Goal: Information Seeking & Learning: Learn about a topic

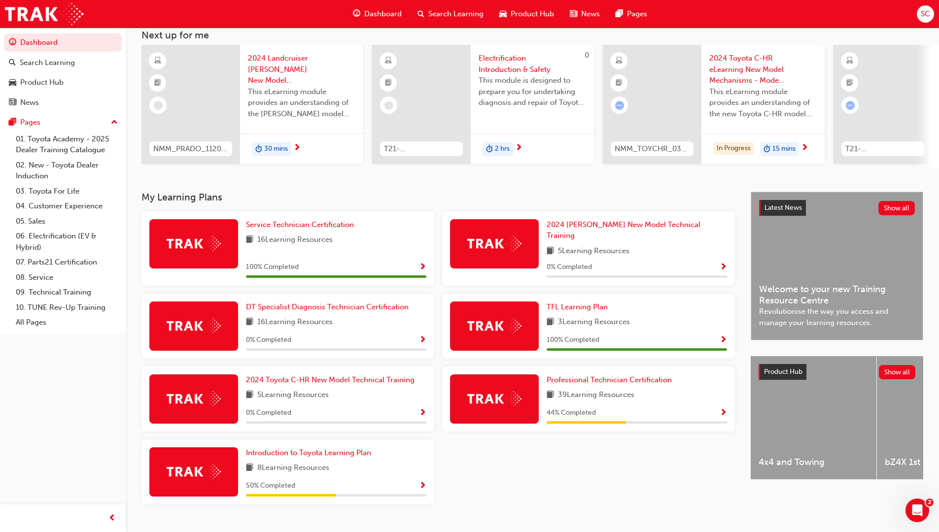
scroll to position [74, 0]
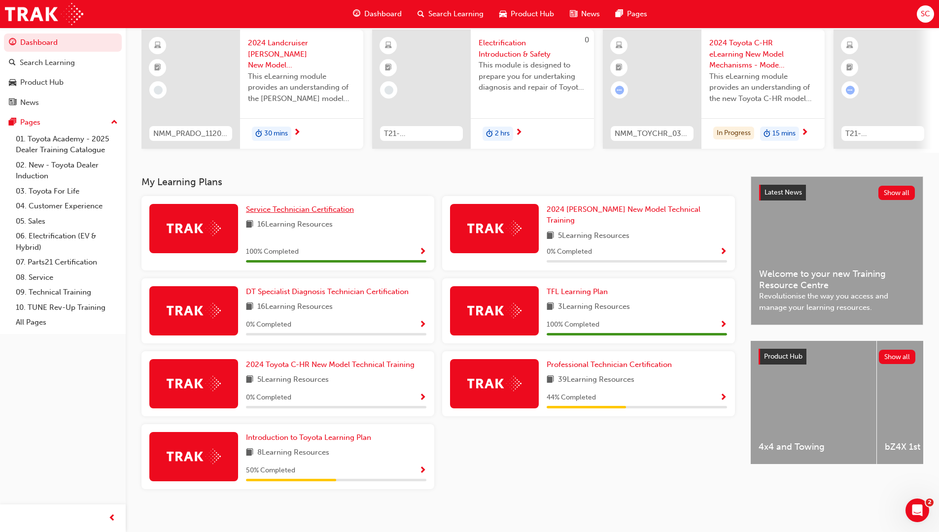
click at [336, 209] on span "Service Technician Certification" at bounding box center [300, 209] width 108 height 9
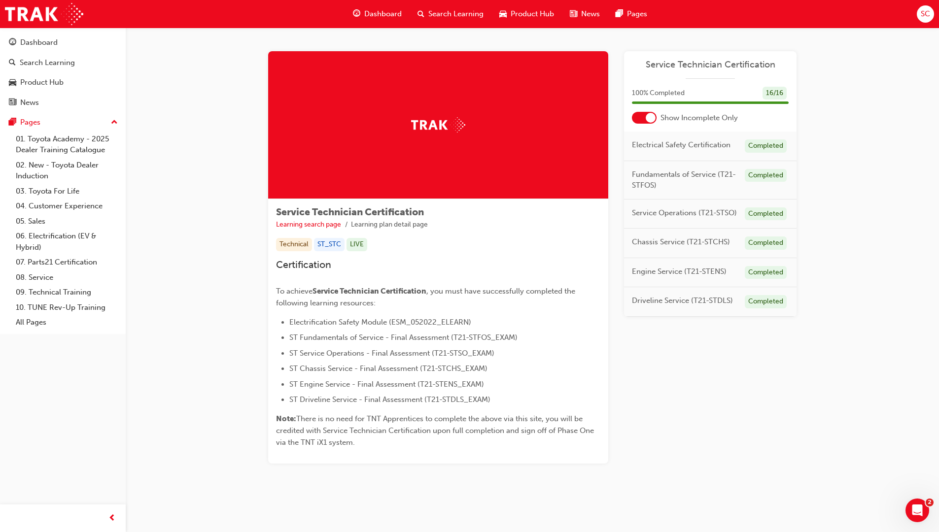
click at [649, 119] on div at bounding box center [651, 118] width 10 height 10
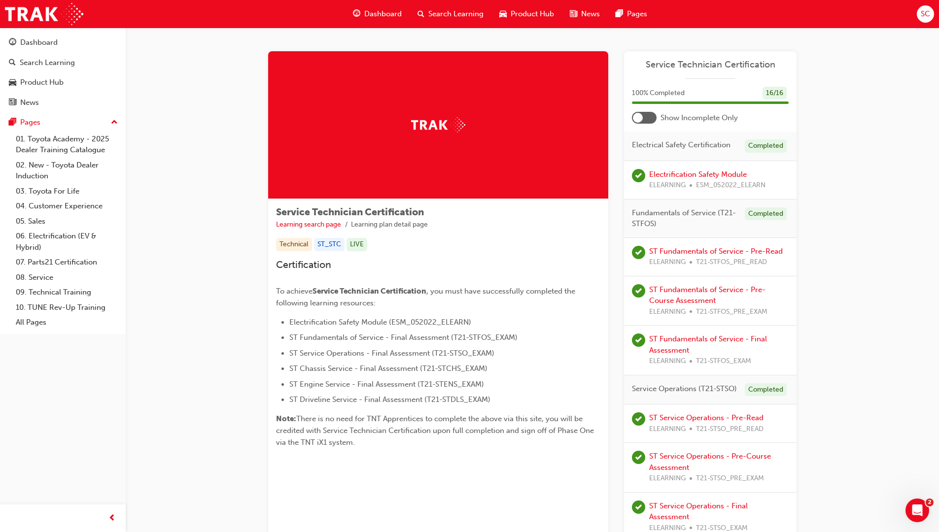
click at [645, 118] on div at bounding box center [644, 118] width 25 height 12
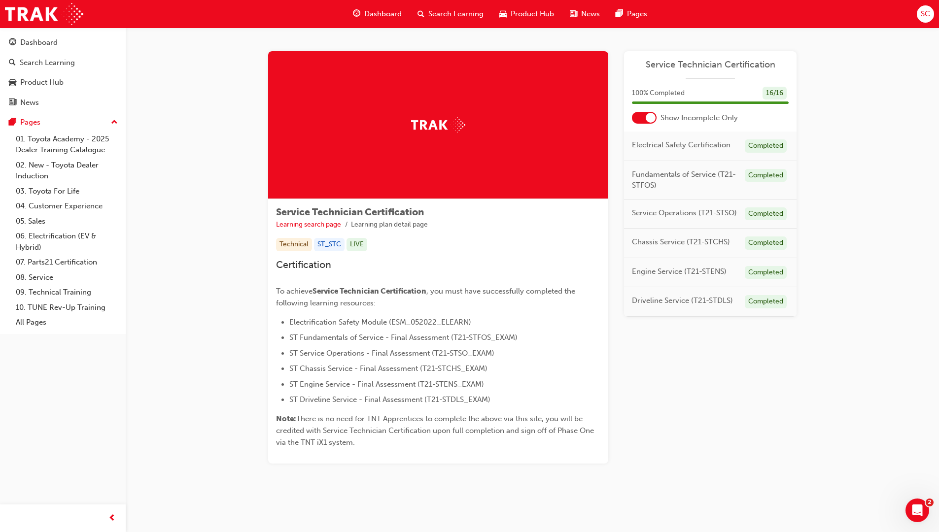
click at [647, 120] on div at bounding box center [651, 118] width 10 height 10
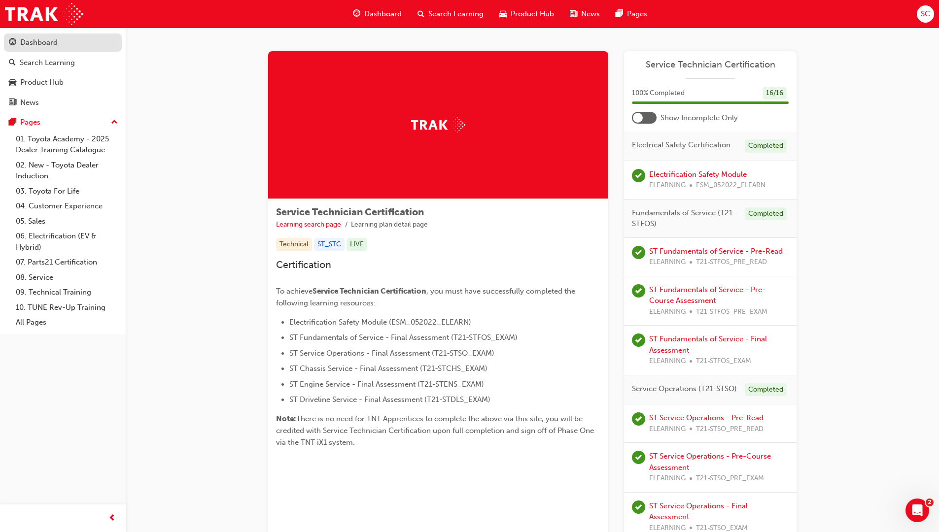
click at [41, 45] on div "Dashboard" at bounding box center [38, 42] width 37 height 11
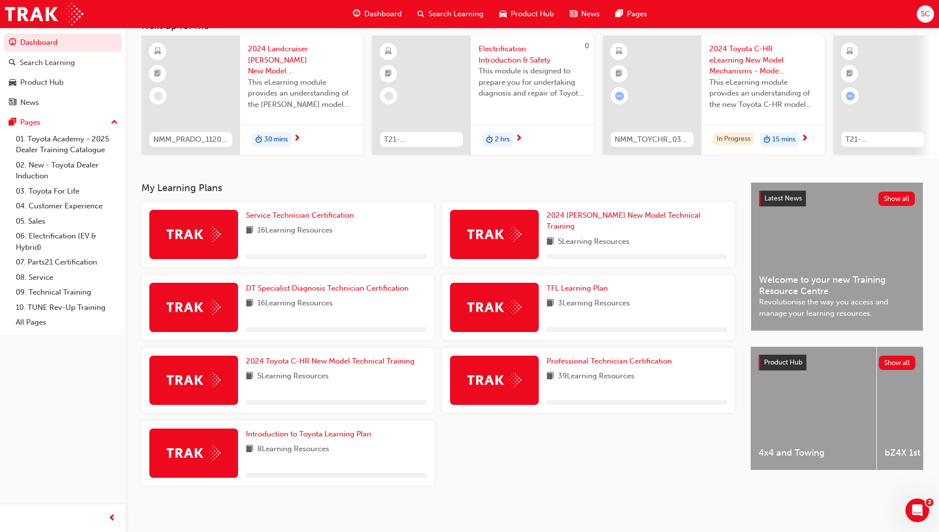
scroll to position [74, 0]
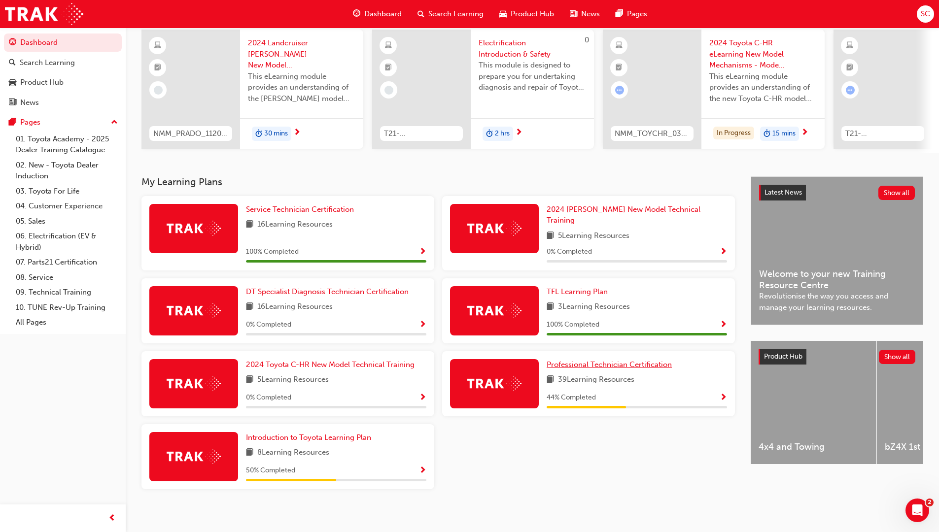
click at [614, 360] on span "Professional Technician Certification" at bounding box center [609, 364] width 125 height 9
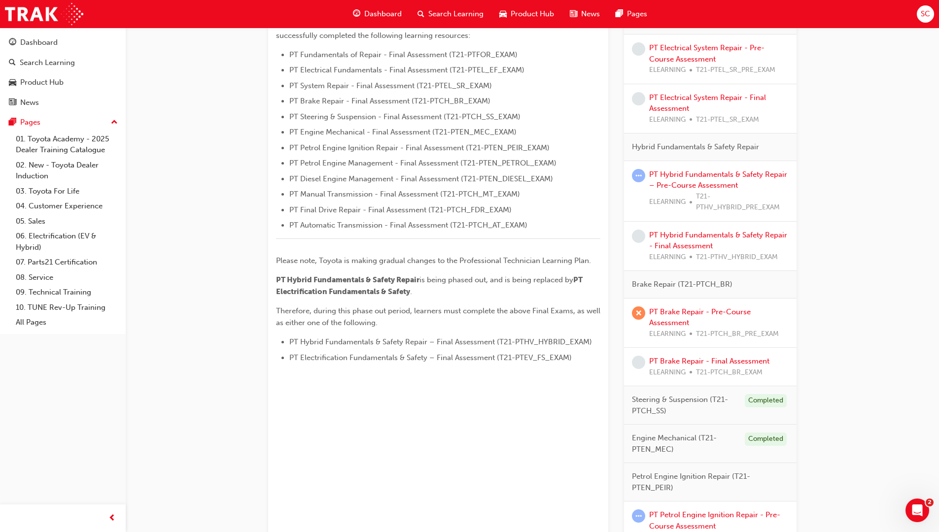
scroll to position [345, 0]
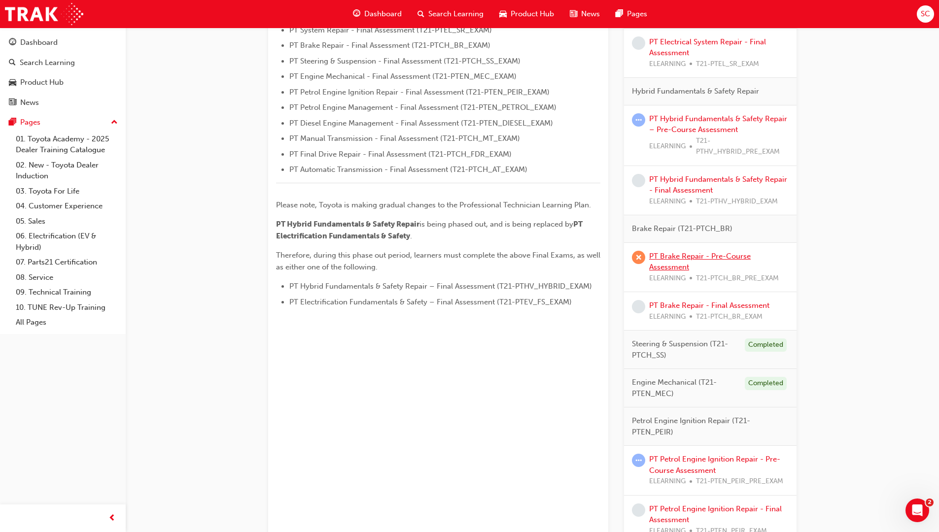
click at [678, 258] on link "PT Brake Repair - Pre-Course Assessment" at bounding box center [700, 262] width 102 height 20
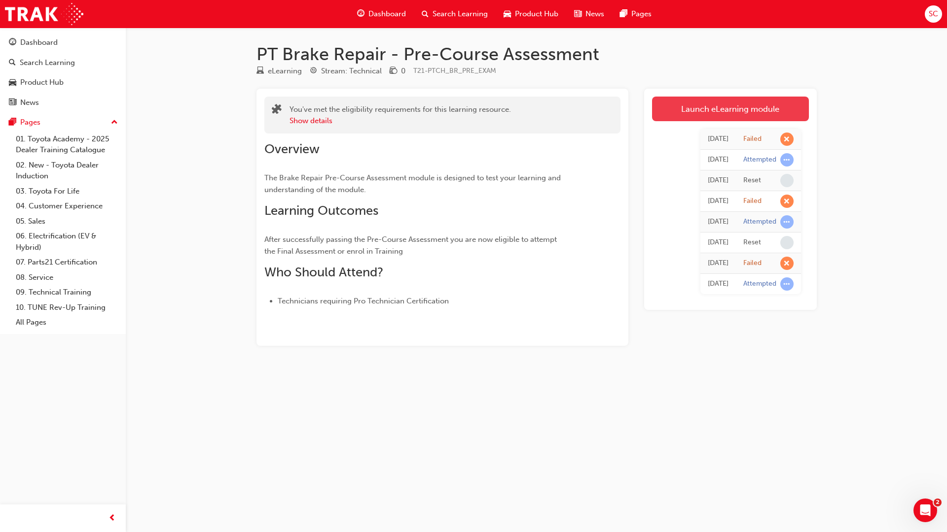
click at [706, 115] on link "Launch eLearning module" at bounding box center [730, 109] width 157 height 25
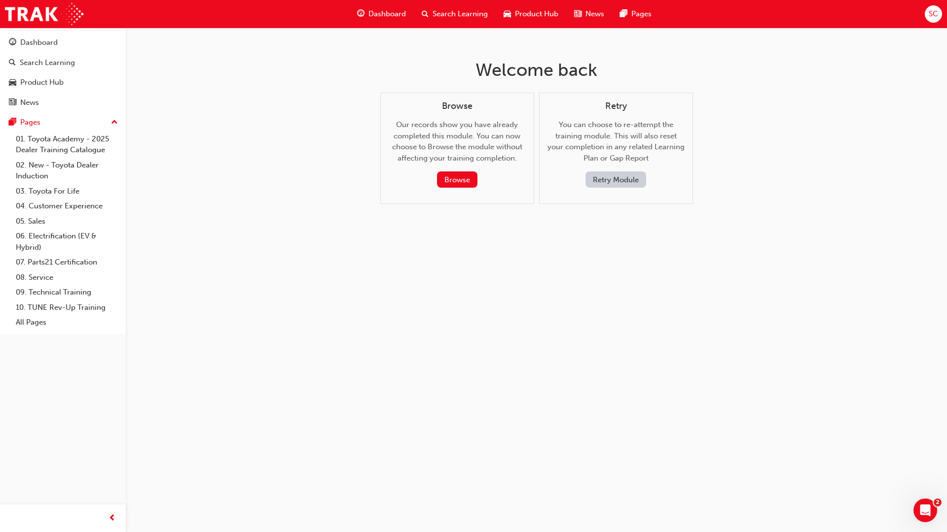
click at [610, 181] on button "Retry Module" at bounding box center [615, 180] width 61 height 16
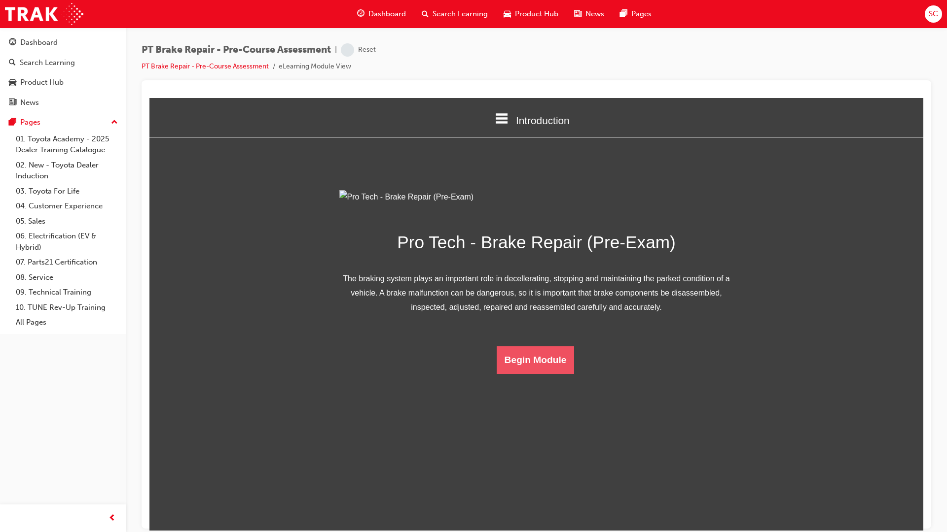
click at [543, 374] on button "Begin Module" at bounding box center [535, 360] width 78 height 28
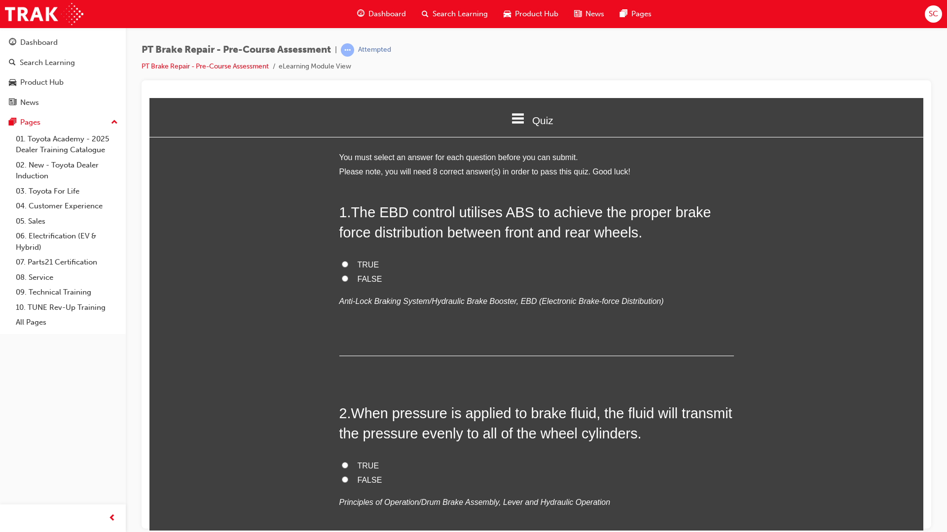
click at [342, 263] on input "TRUE" at bounding box center [345, 264] width 6 height 6
radio input "true"
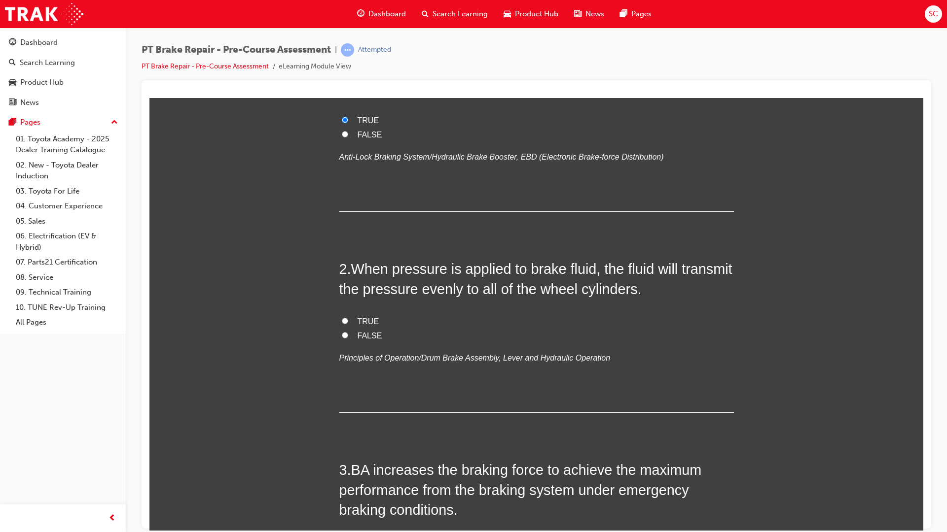
scroll to position [148, 0]
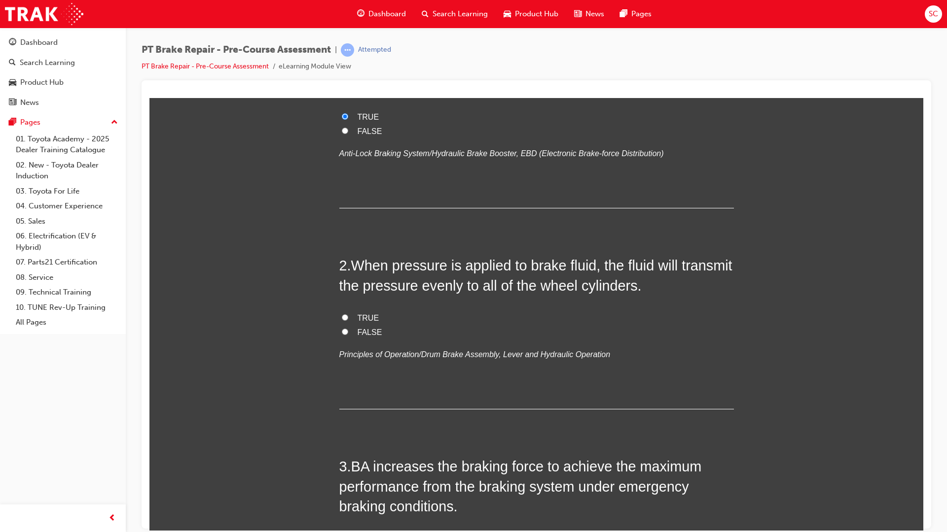
click at [343, 331] on input "FALSE" at bounding box center [345, 331] width 6 height 6
radio input "true"
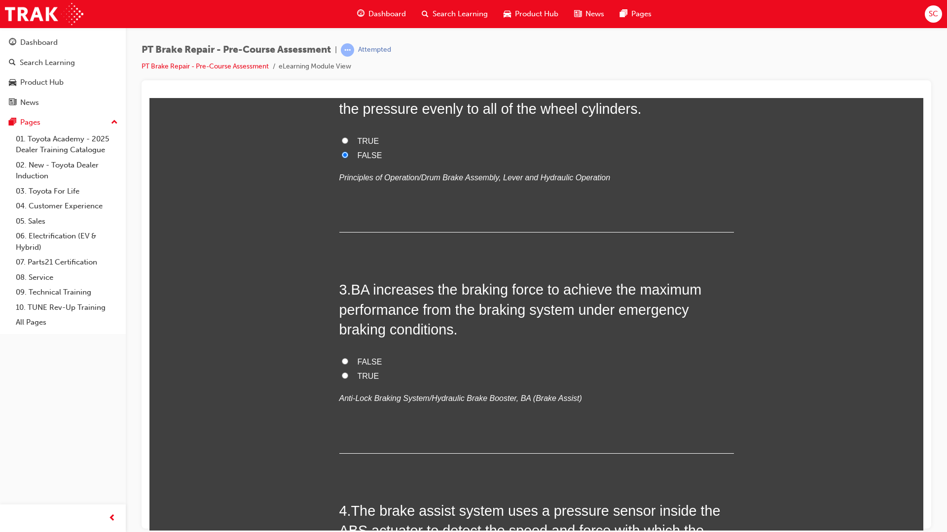
scroll to position [394, 0]
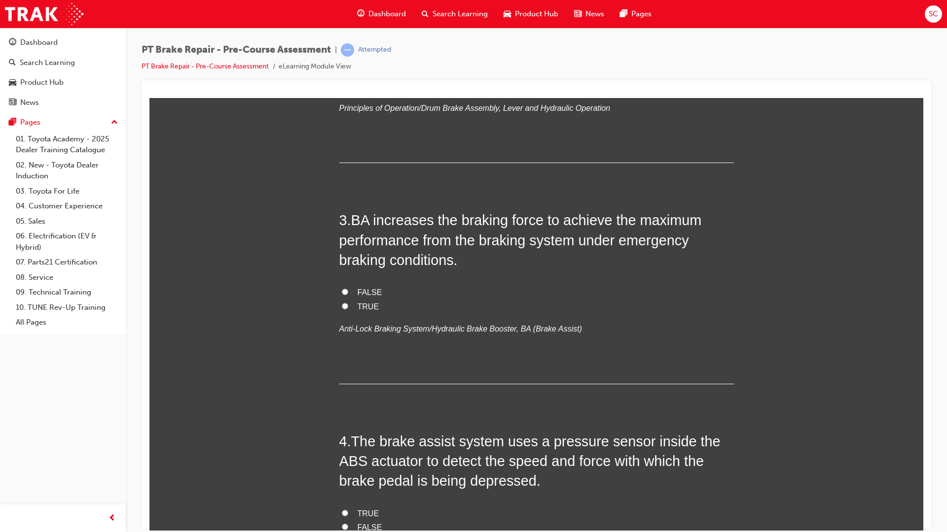
click at [341, 310] on label "TRUE" at bounding box center [536, 307] width 394 height 14
click at [342, 309] on input "TRUE" at bounding box center [345, 306] width 6 height 6
radio input "true"
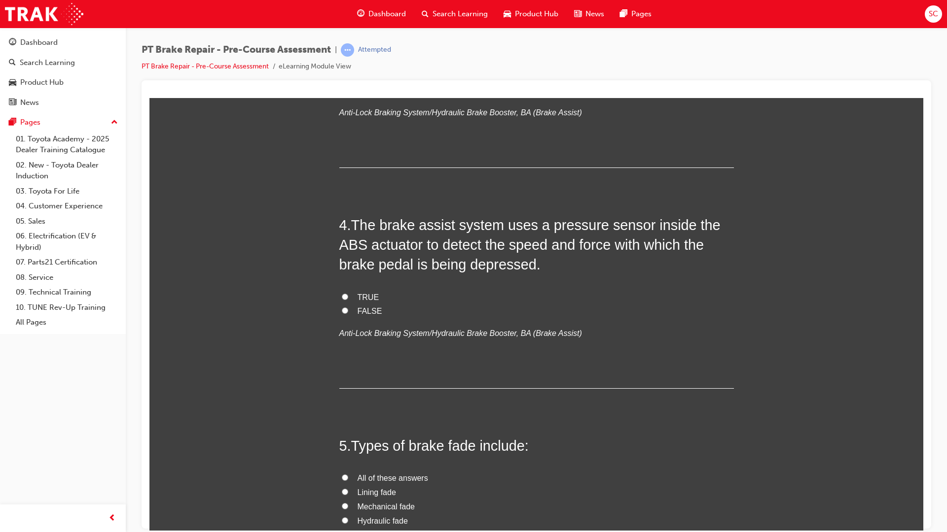
scroll to position [641, 0]
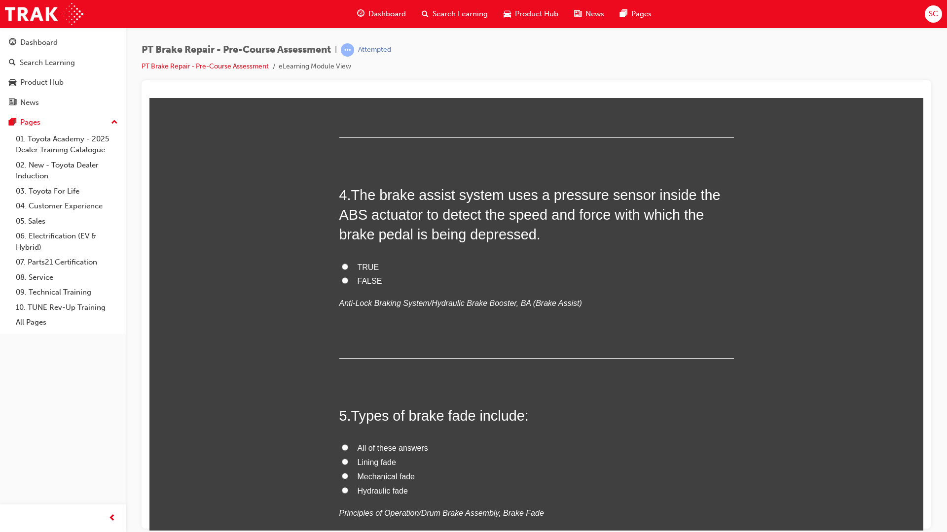
click at [342, 265] on input "TRUE" at bounding box center [345, 266] width 6 height 6
radio input "true"
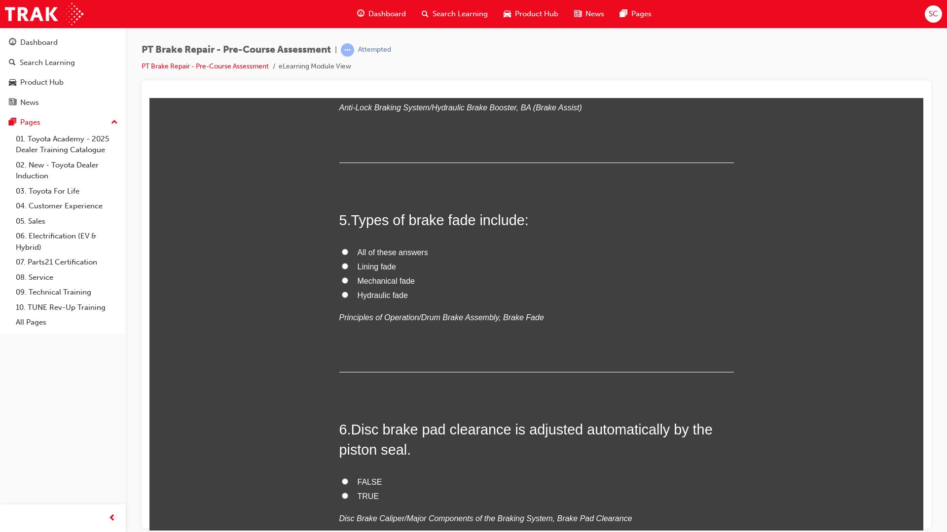
scroll to position [838, 0]
click at [342, 250] on input "All of these answers" at bounding box center [345, 250] width 6 height 6
radio input "true"
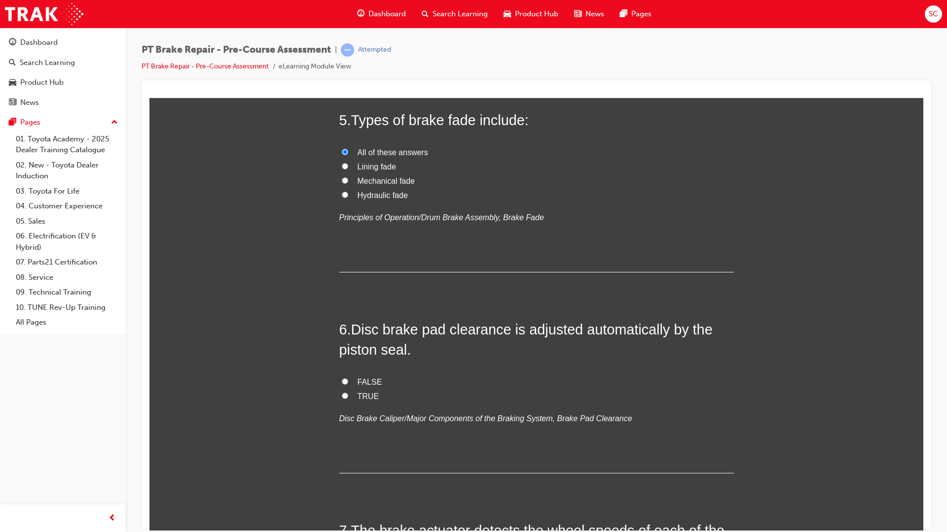
scroll to position [1035, 0]
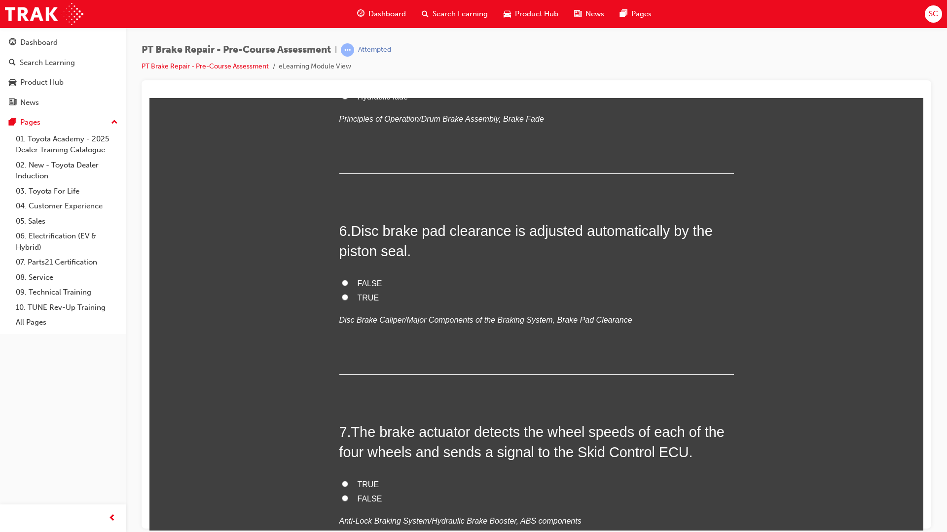
click at [342, 297] on input "TRUE" at bounding box center [345, 297] width 6 height 6
radio input "true"
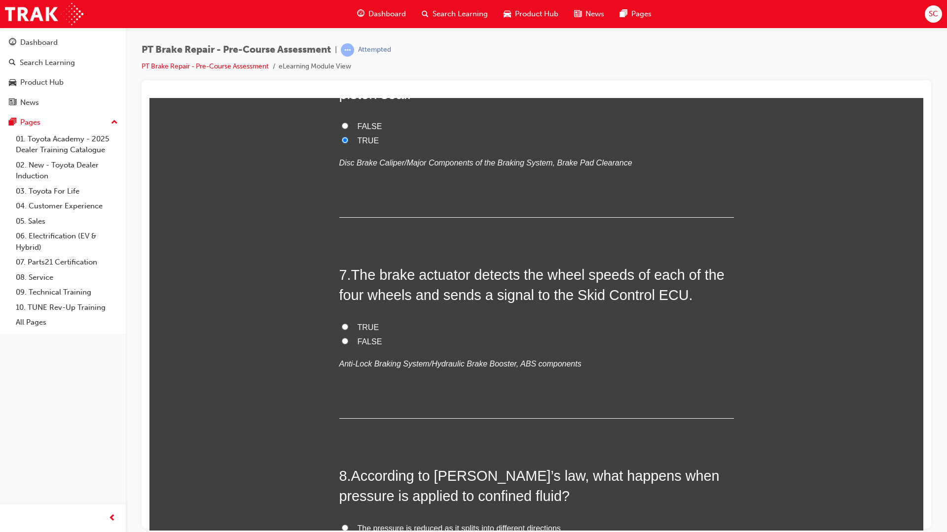
scroll to position [1221, 0]
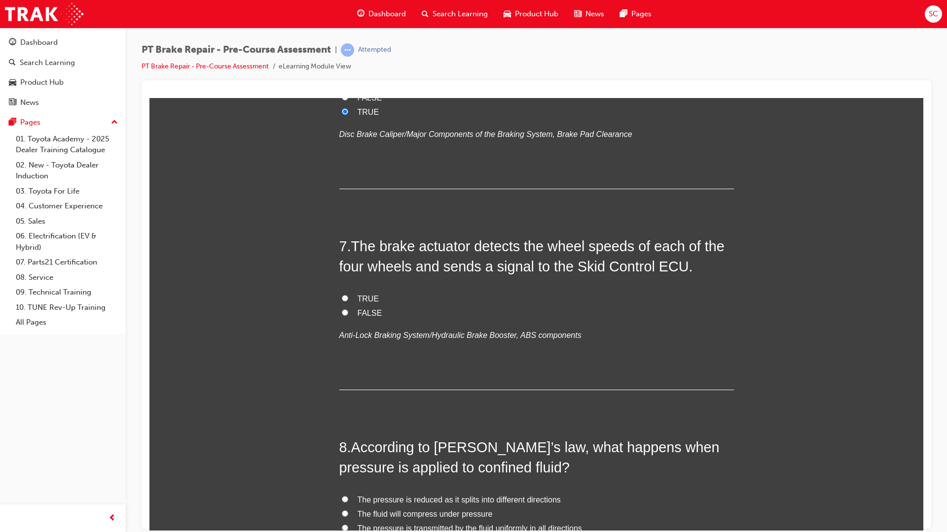
click at [342, 300] on input "TRUE" at bounding box center [345, 298] width 6 height 6
radio input "true"
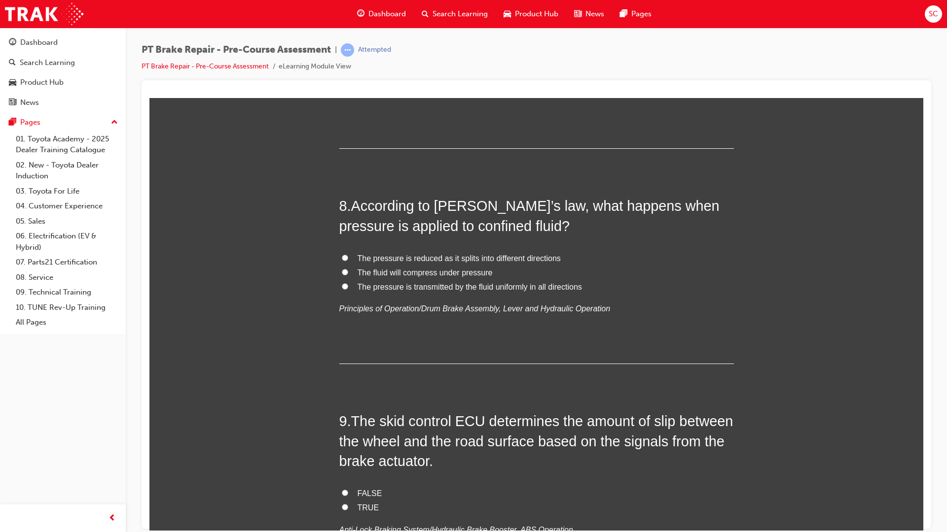
scroll to position [1468, 0]
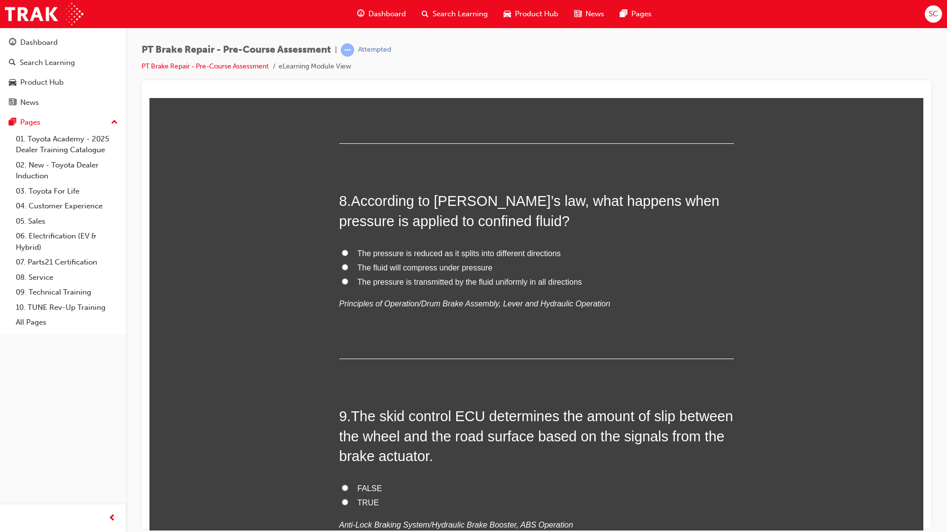
click at [342, 283] on input "The pressure is transmitted by the fluid uniformly in all directions" at bounding box center [345, 281] width 6 height 6
radio input "true"
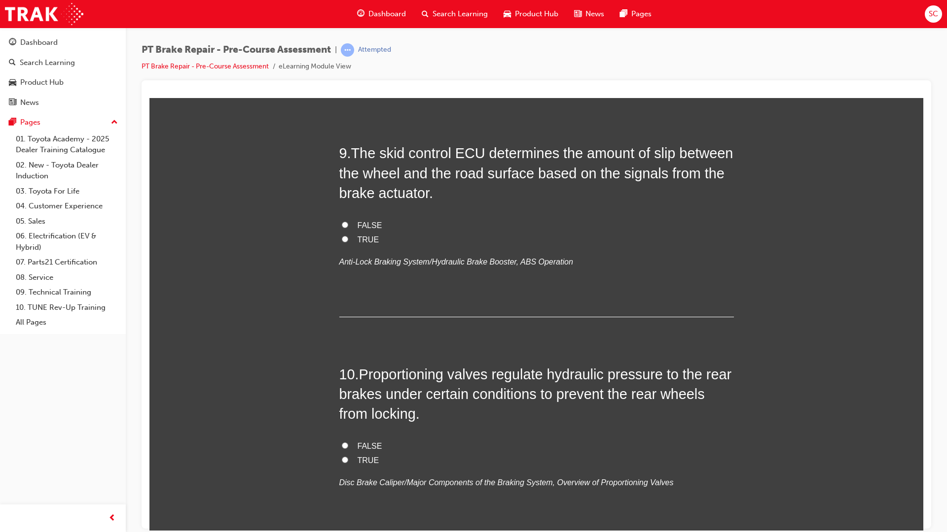
scroll to position [1714, 0]
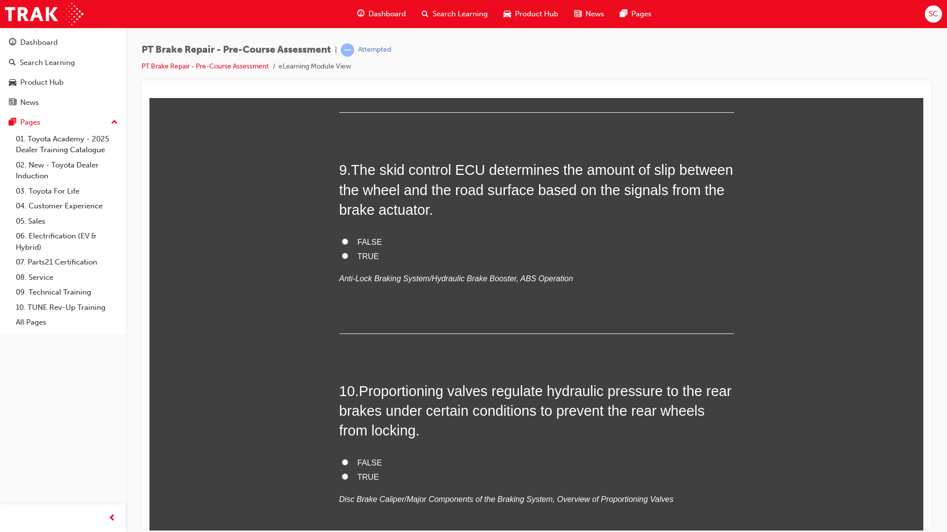
click at [342, 257] on input "TRUE" at bounding box center [345, 255] width 6 height 6
radio input "true"
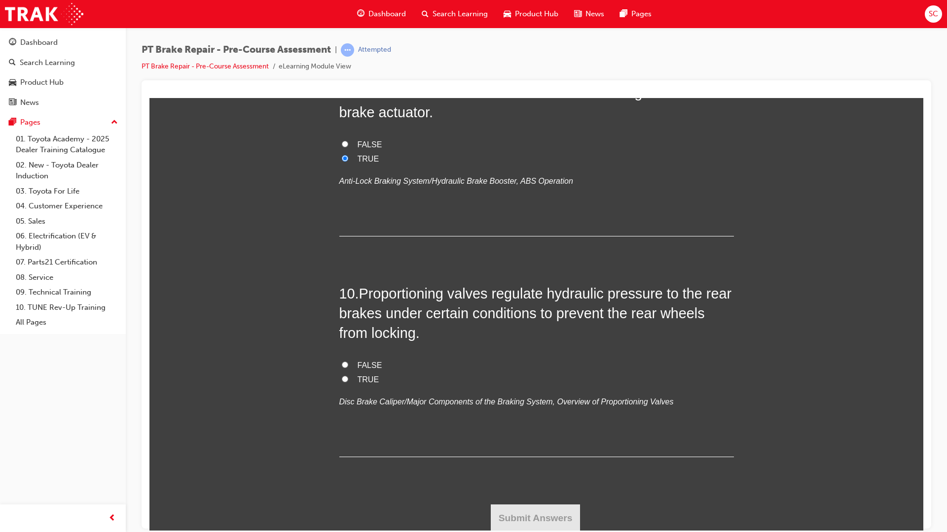
scroll to position [1813, 0]
click at [344, 380] on label "TRUE" at bounding box center [536, 379] width 394 height 14
click at [344, 380] on input "TRUE" at bounding box center [345, 378] width 6 height 6
radio input "true"
click at [530, 520] on button "Submit Answers" at bounding box center [536, 517] width 90 height 28
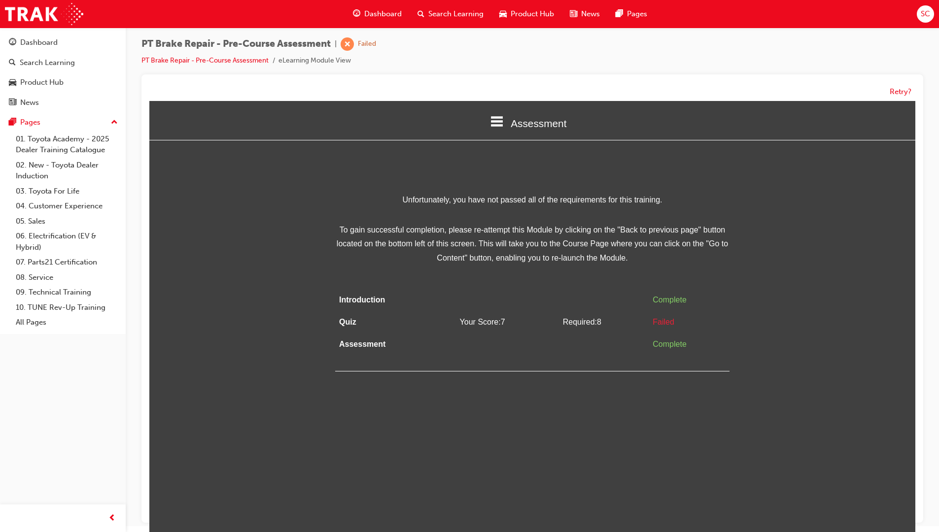
scroll to position [7, 0]
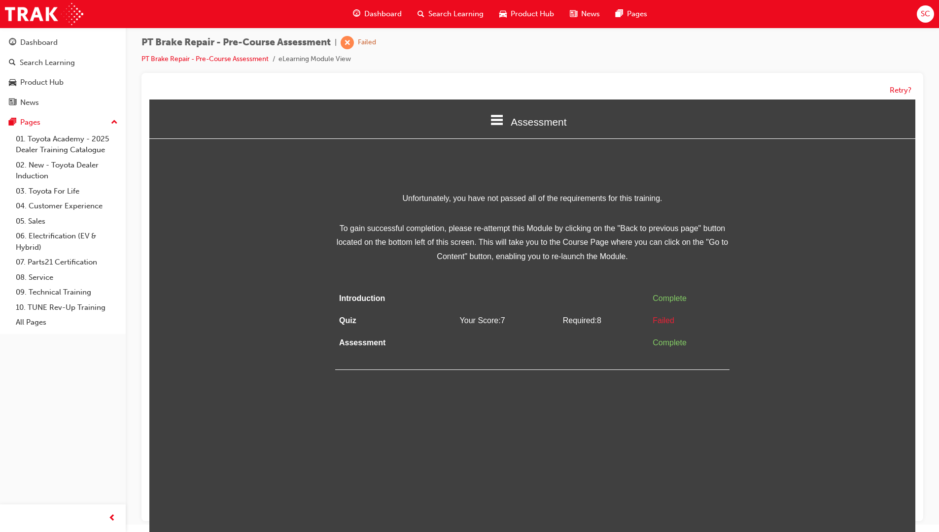
click at [507, 124] on div "Assessment" at bounding box center [532, 122] width 766 height 34
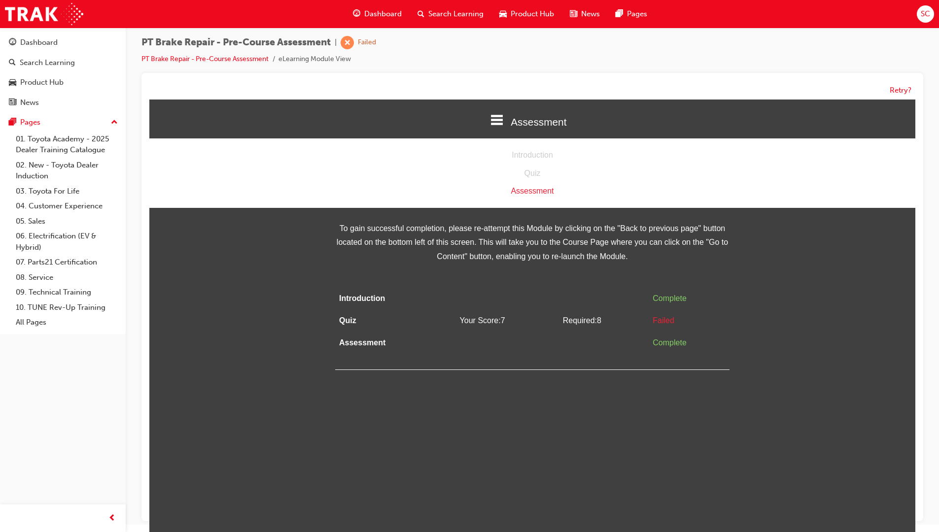
click at [535, 155] on div "Introduction" at bounding box center [532, 155] width 766 height 14
click at [534, 172] on div "Quiz" at bounding box center [532, 174] width 766 height 14
click at [534, 185] on div "Assessment" at bounding box center [532, 191] width 766 height 14
click at [539, 192] on div "Assessment" at bounding box center [532, 191] width 766 height 14
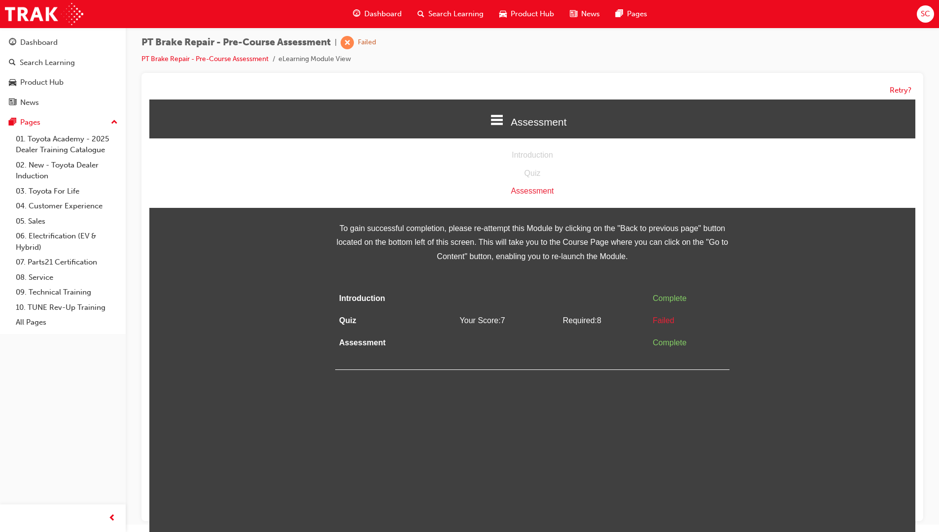
click at [539, 192] on div "Assessment" at bounding box center [532, 191] width 766 height 14
click at [201, 250] on div "Unfortunately, you have not passed all of the requirements for this training. T…" at bounding box center [532, 281] width 766 height 179
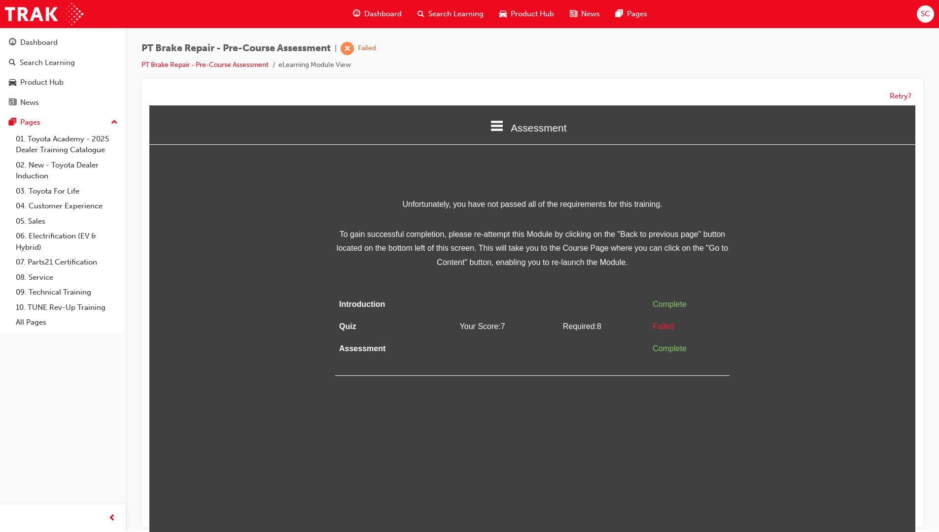
scroll to position [0, 0]
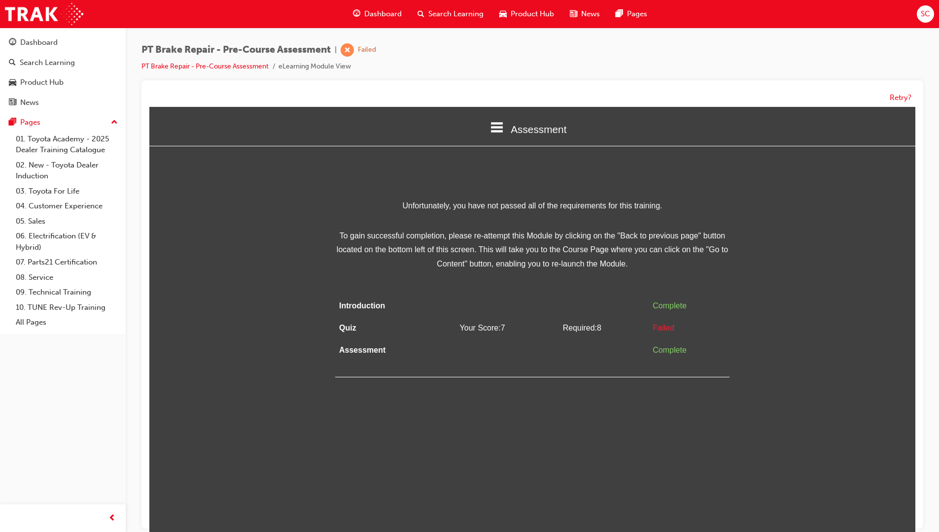
click at [243, 72] on li "PT Brake Repair - Pre-Course Assessment" at bounding box center [209, 66] width 137 height 11
click at [243, 69] on link "PT Brake Repair - Pre-Course Assessment" at bounding box center [204, 66] width 127 height 8
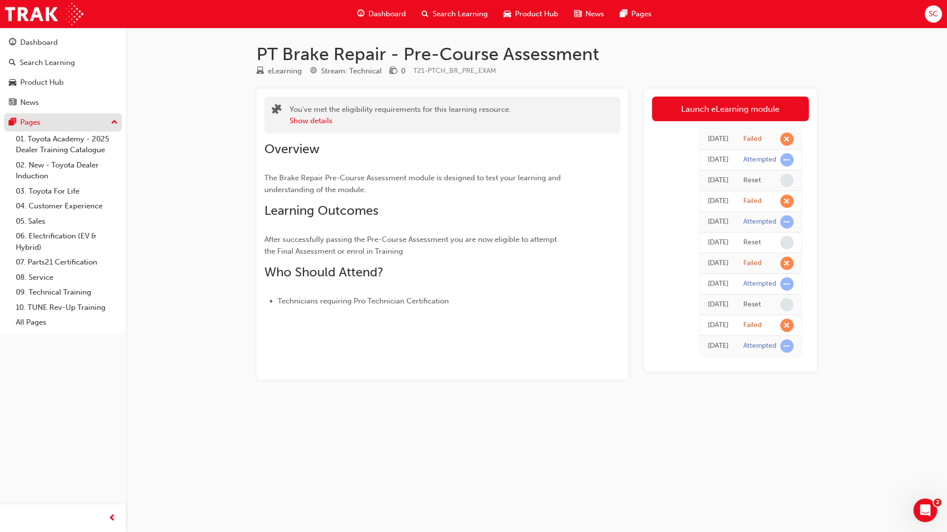
click at [46, 120] on div "Pages" at bounding box center [63, 122] width 108 height 12
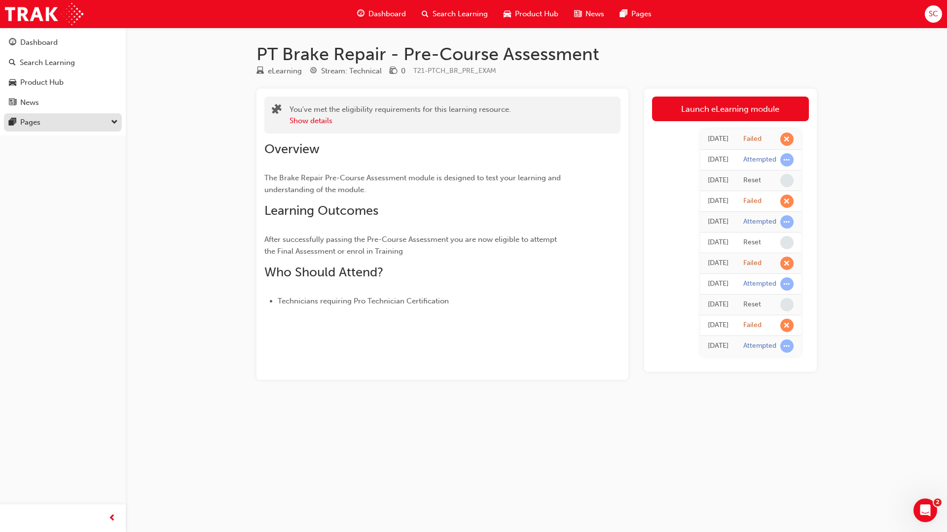
click at [46, 120] on div "Pages" at bounding box center [63, 122] width 108 height 12
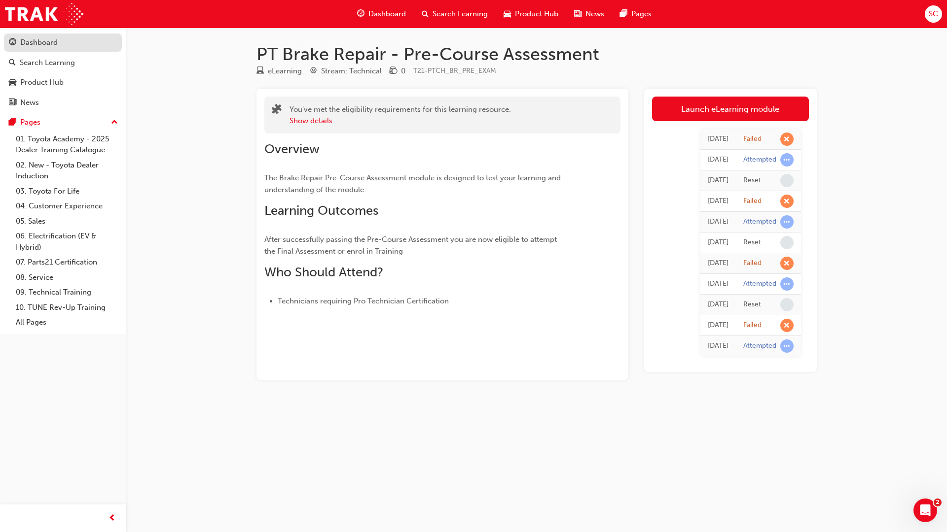
click at [31, 37] on div "Dashboard" at bounding box center [38, 42] width 37 height 11
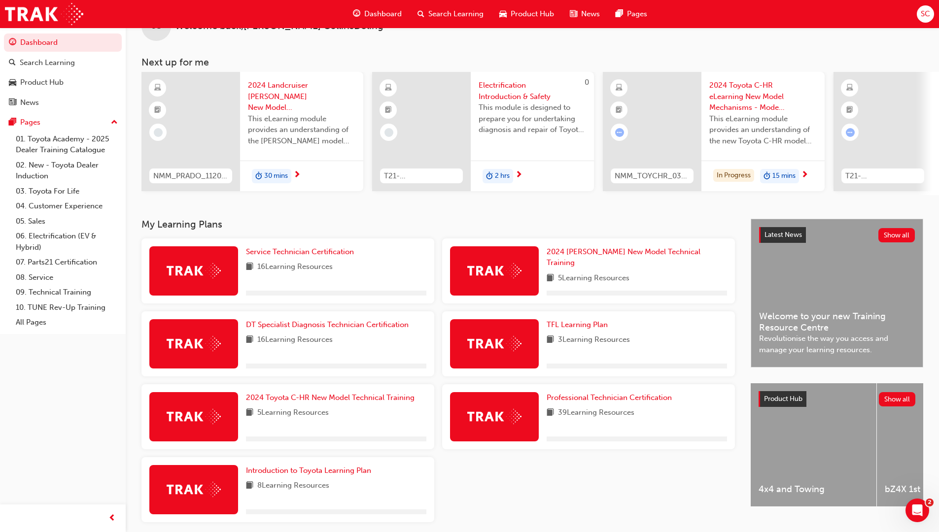
scroll to position [74, 0]
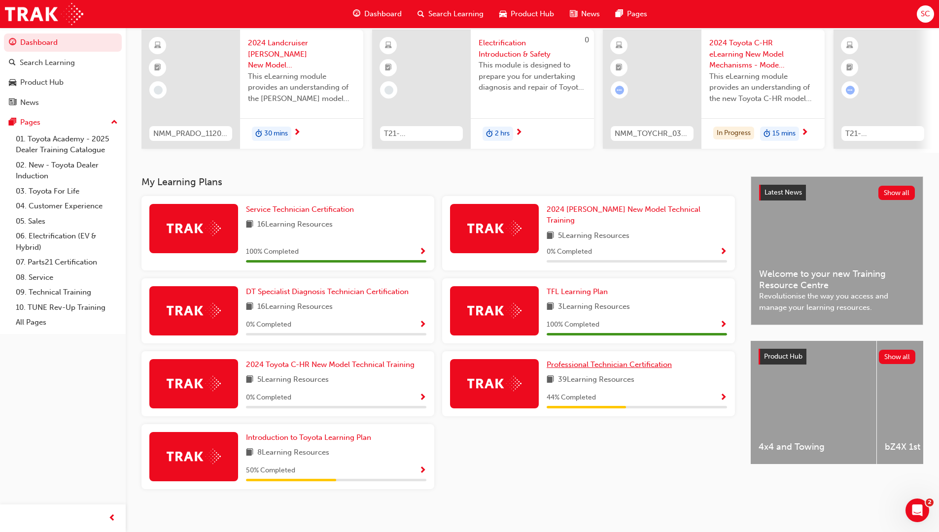
click at [606, 361] on span "Professional Technician Certification" at bounding box center [609, 364] width 125 height 9
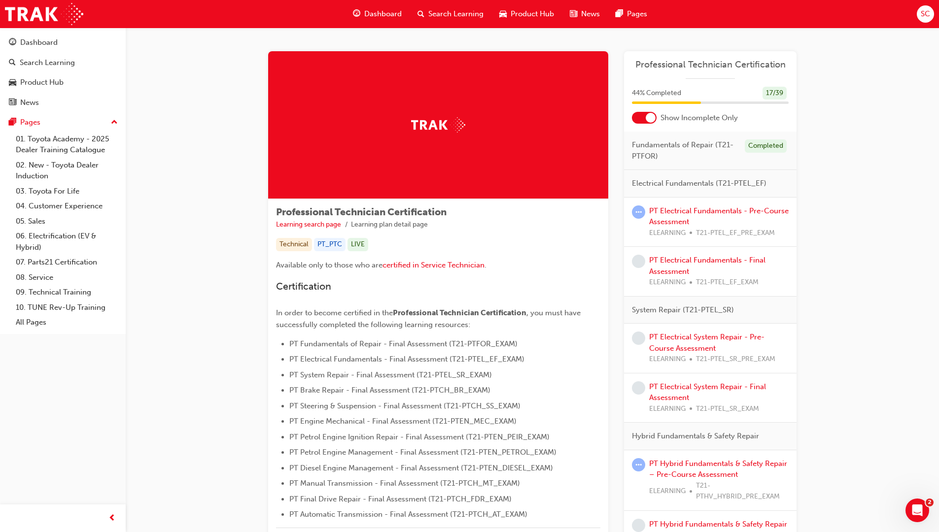
click at [651, 120] on div at bounding box center [651, 118] width 10 height 10
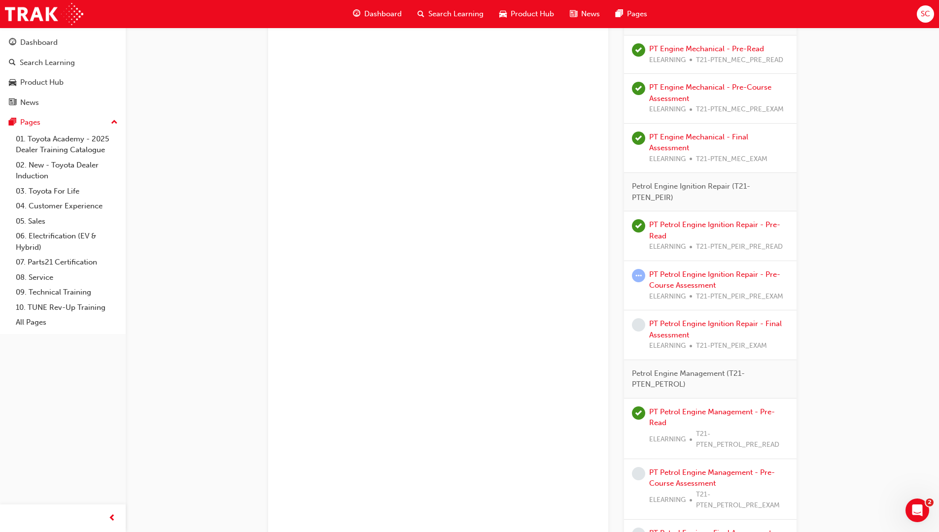
scroll to position [1232, 0]
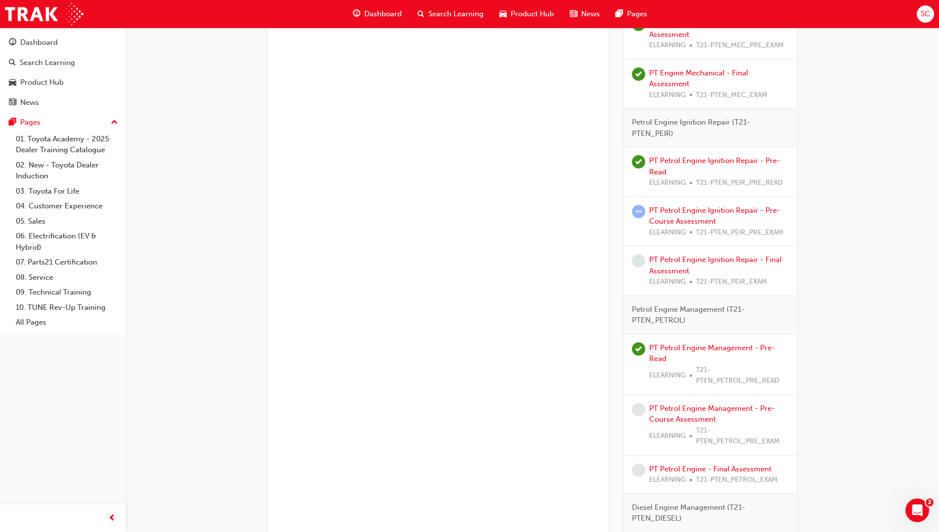
click at [909, 532] on div "Professional Technician Certification Learning search page Learning plan detail…" at bounding box center [532, 14] width 813 height 2439
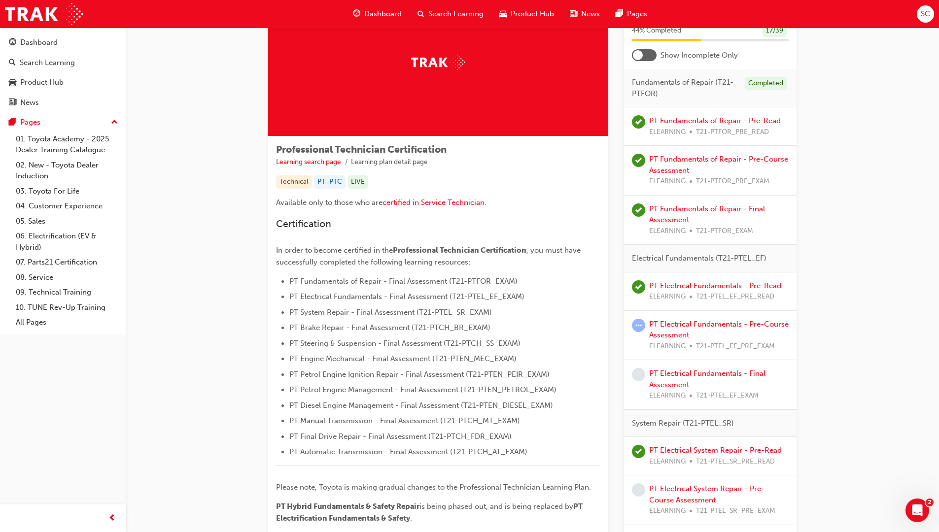
scroll to position [49, 0]
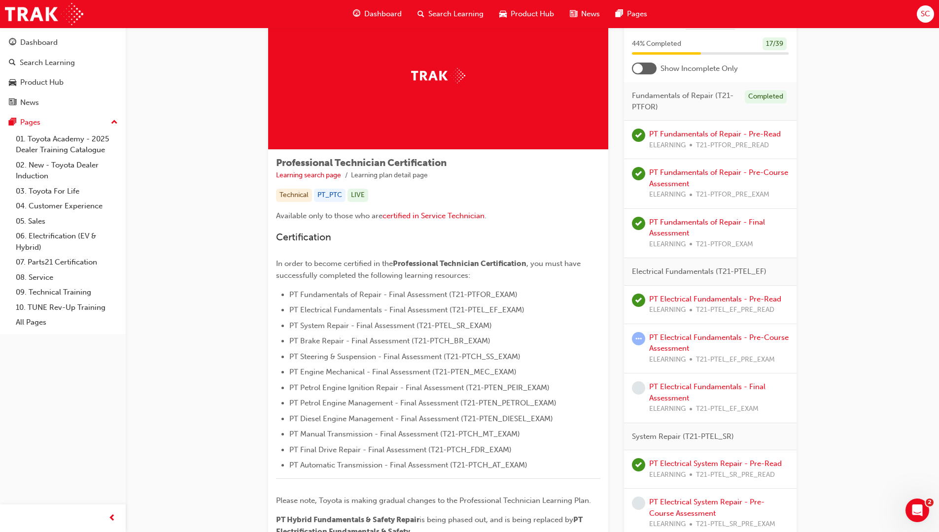
click at [678, 342] on div "PT Electrical Fundamentals - Pre-Course Assessment ELEARNING T21-PTEL_EF_PRE_EX…" at bounding box center [719, 349] width 140 height 34
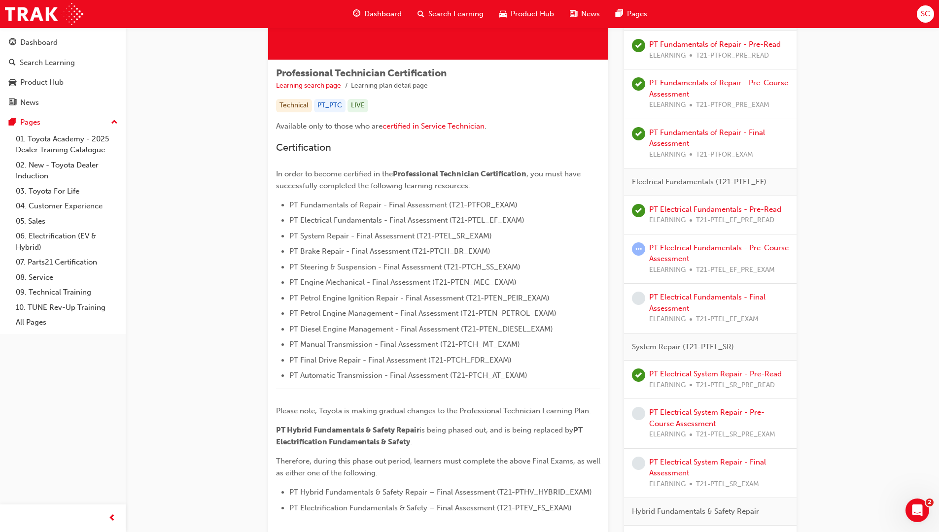
scroll to position [148, 0]
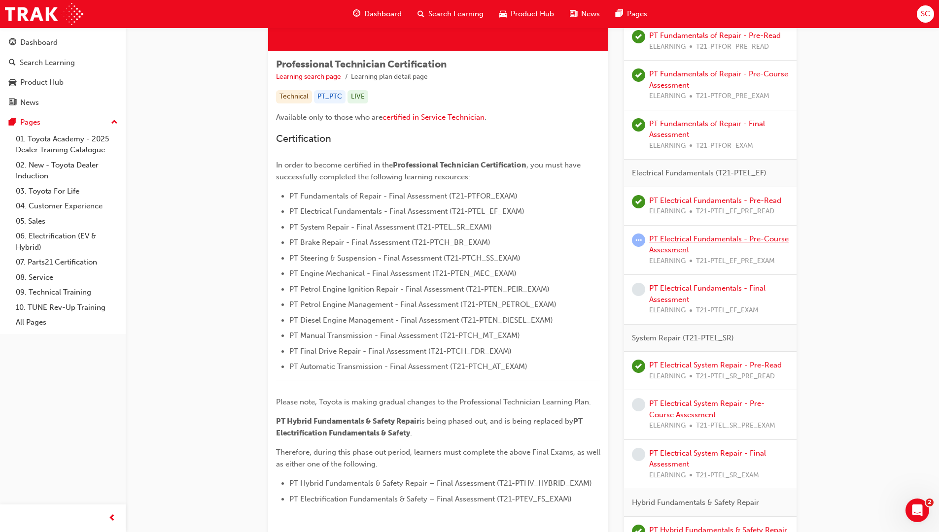
click at [670, 241] on link "PT Electrical Fundamentals - Pre-Course Assessment" at bounding box center [719, 245] width 140 height 20
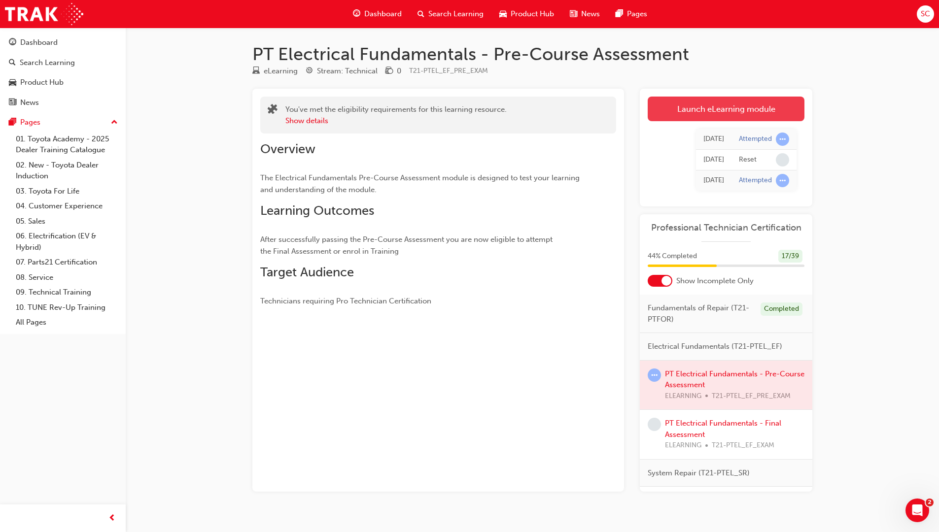
click at [729, 107] on link "Launch eLearning module" at bounding box center [726, 109] width 157 height 25
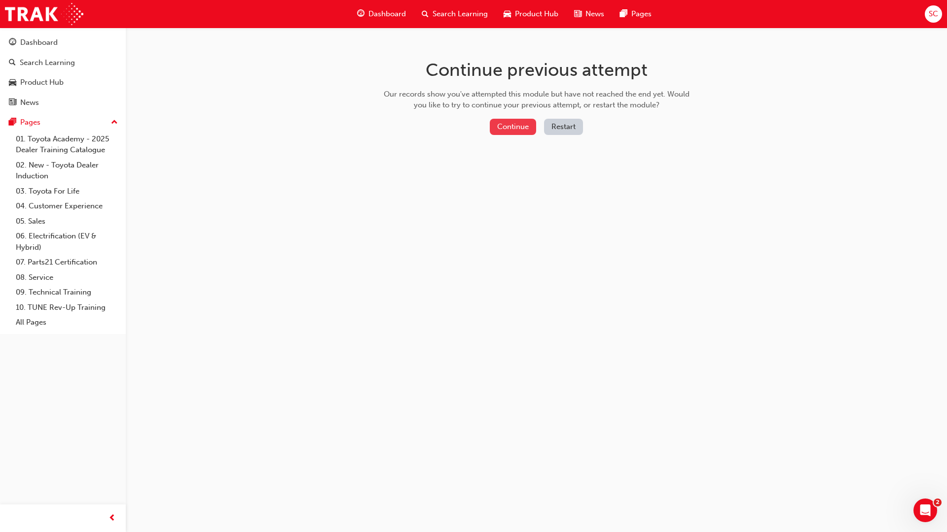
click at [515, 123] on button "Continue" at bounding box center [513, 127] width 46 height 16
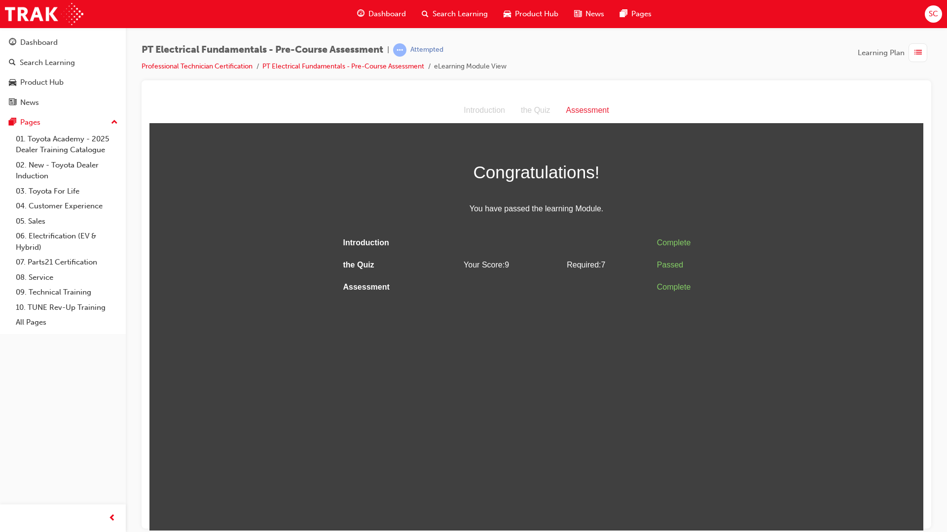
click at [219, 71] on li "Professional Technician Certification" at bounding box center [201, 66] width 121 height 11
click at [224, 68] on link "Professional Technician Certification" at bounding box center [196, 66] width 111 height 8
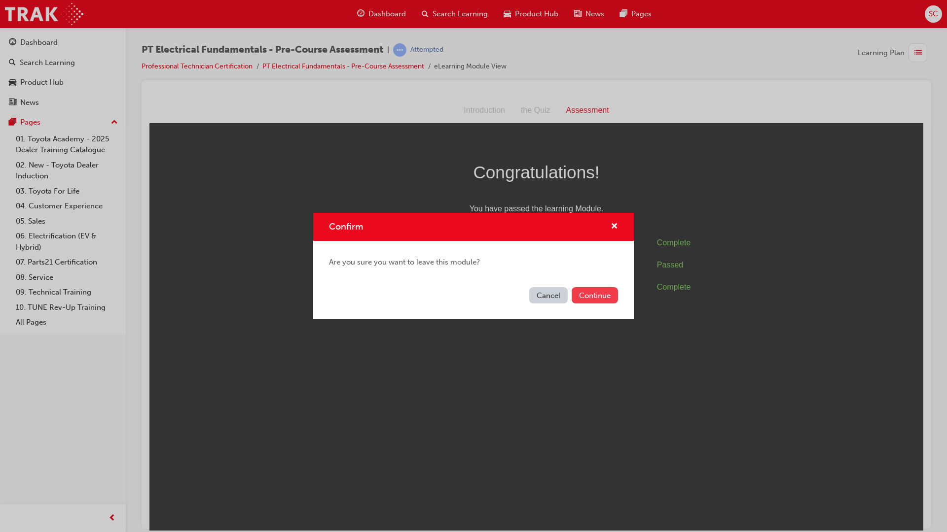
click at [594, 298] on button "Continue" at bounding box center [594, 295] width 46 height 16
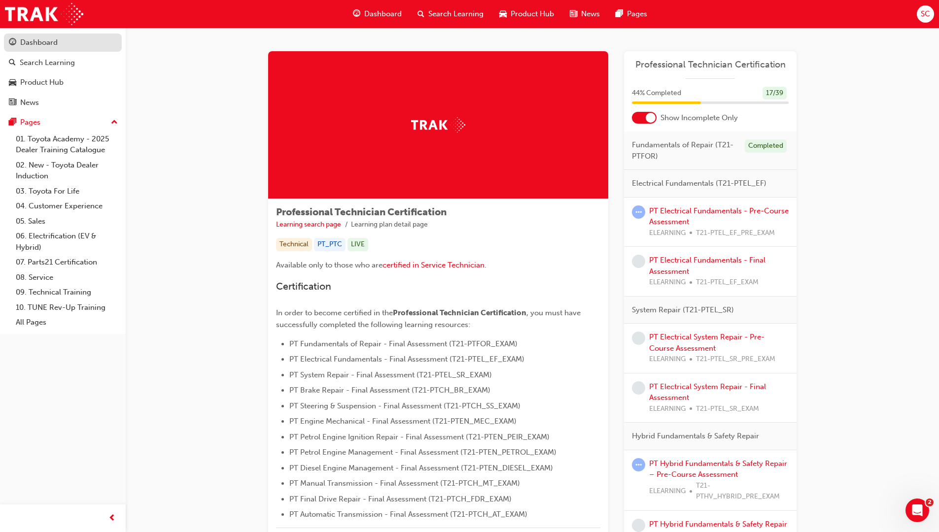
click at [47, 47] on div "Dashboard" at bounding box center [38, 42] width 37 height 11
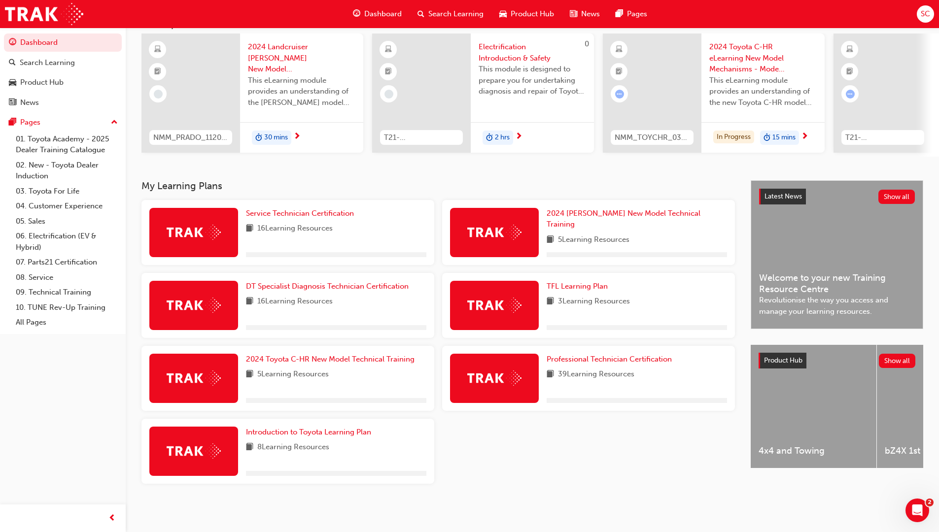
scroll to position [74, 0]
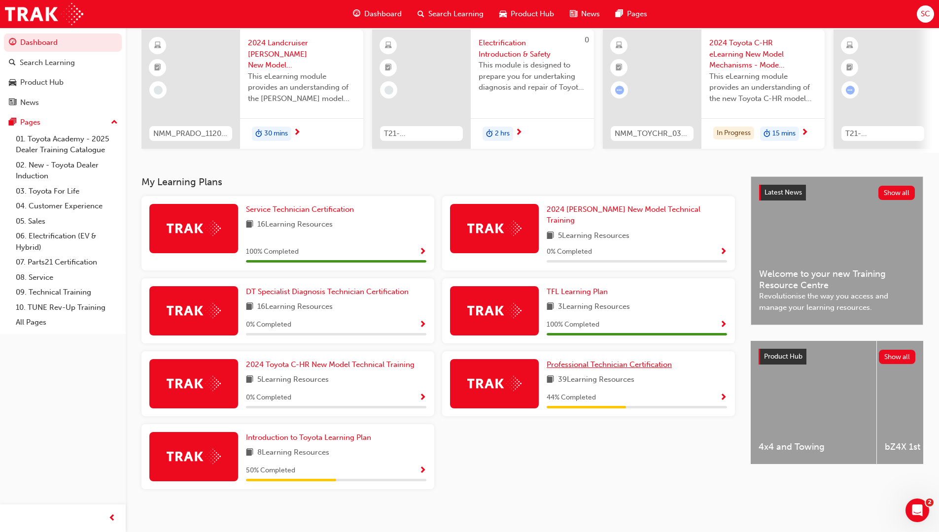
click at [579, 364] on link "Professional Technician Certification" at bounding box center [611, 364] width 129 height 11
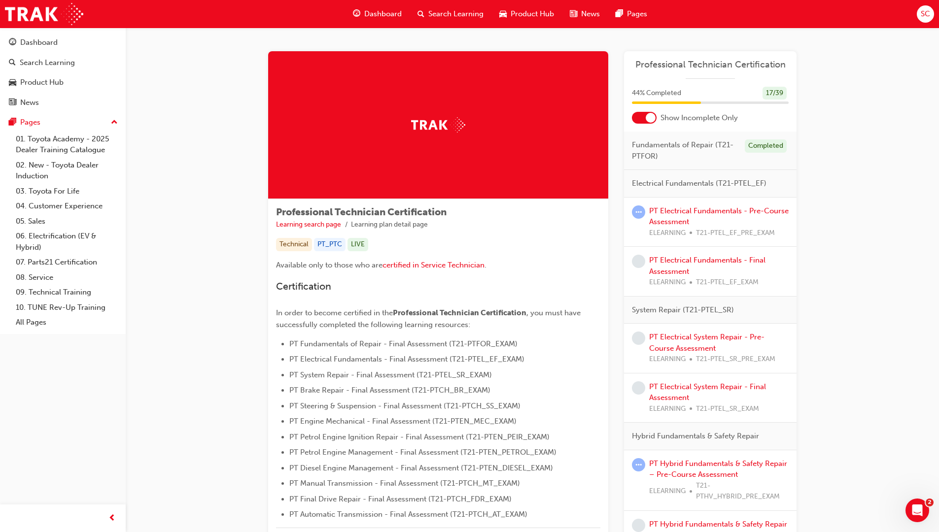
click at [650, 118] on div at bounding box center [651, 118] width 10 height 10
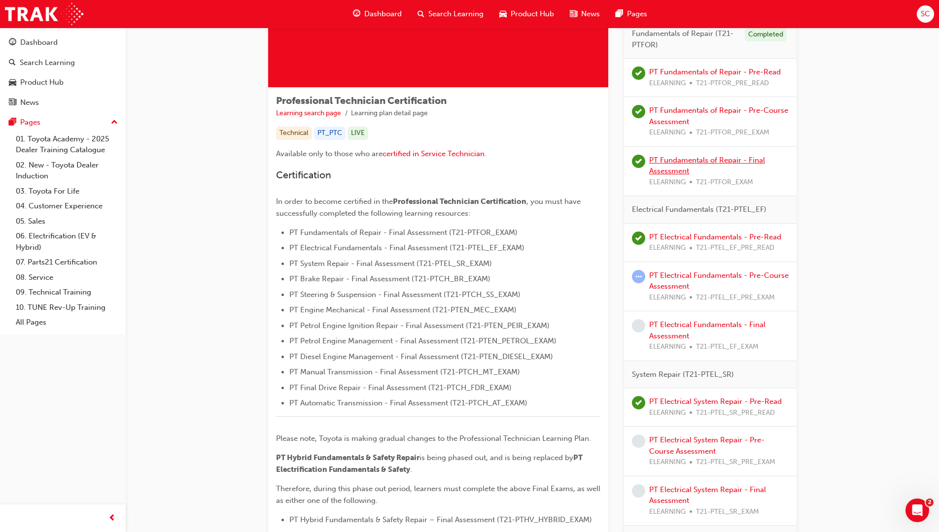
scroll to position [148, 0]
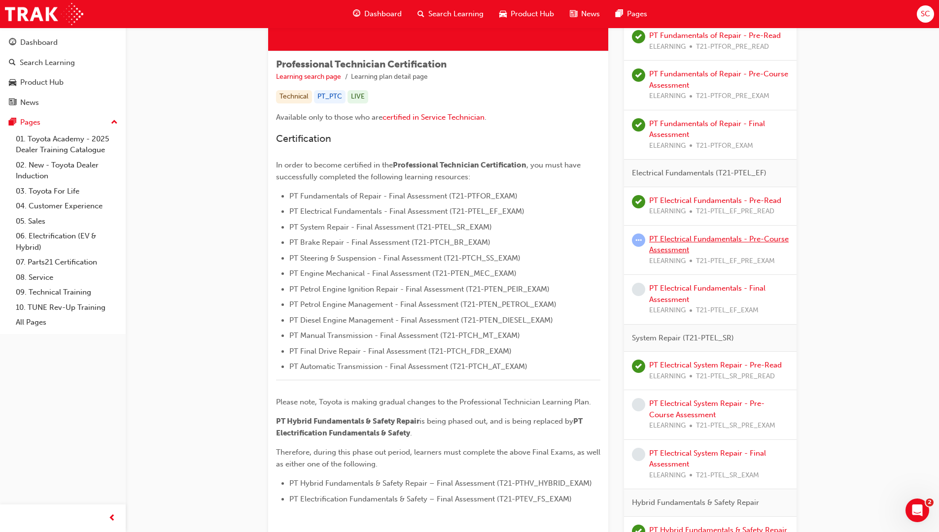
click at [671, 253] on link "PT Electrical Fundamentals - Pre-Course Assessment" at bounding box center [719, 245] width 140 height 20
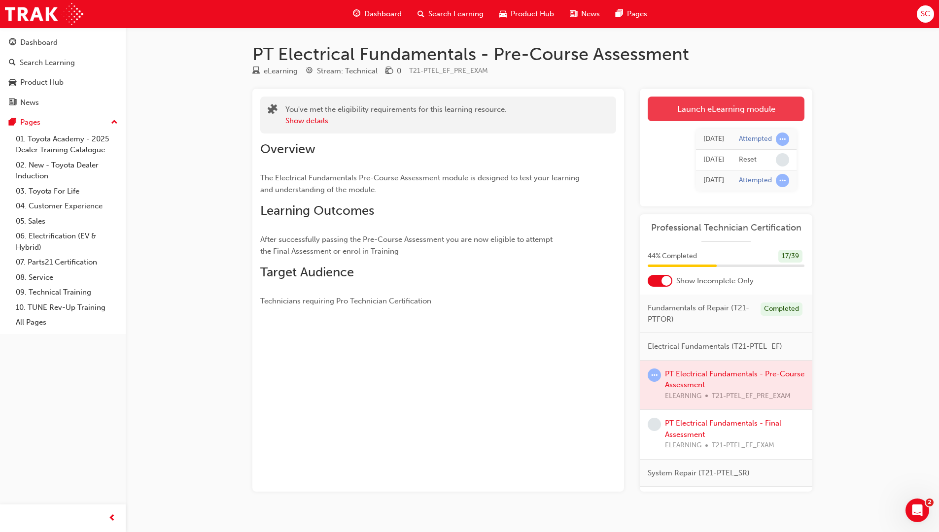
click at [745, 112] on link "Launch eLearning module" at bounding box center [726, 109] width 157 height 25
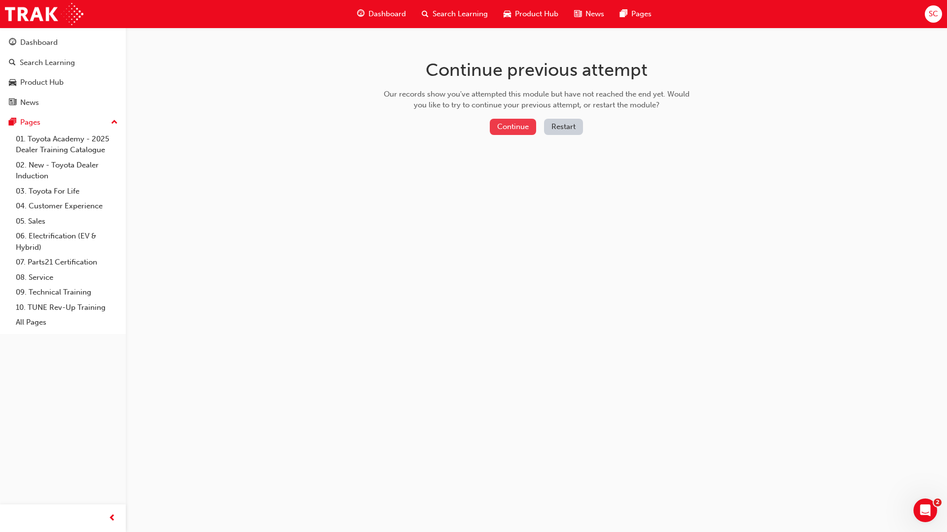
click at [521, 128] on button "Continue" at bounding box center [513, 127] width 46 height 16
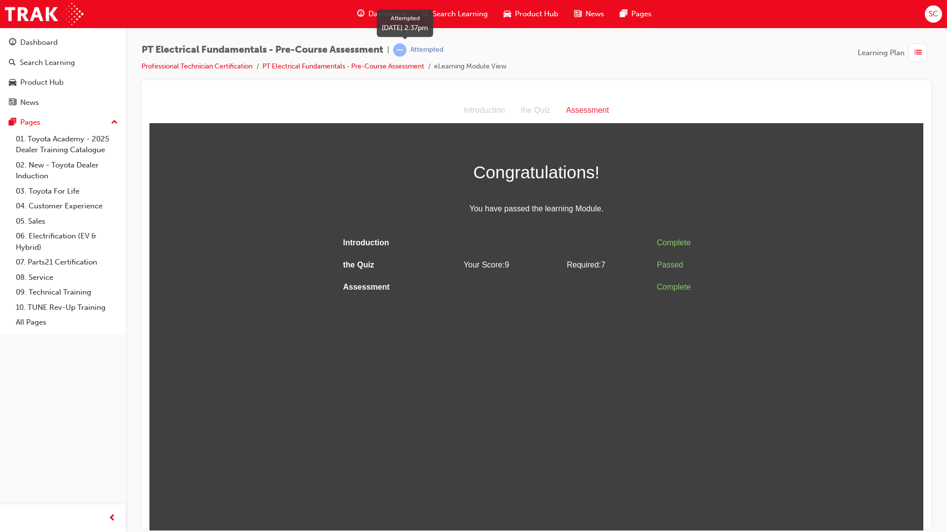
click at [429, 48] on div "Attempted" at bounding box center [426, 49] width 33 height 9
click at [591, 107] on div "Assessment" at bounding box center [587, 110] width 59 height 14
click at [402, 66] on link "PT Electrical Fundamentals - Pre-Course Assessment" at bounding box center [343, 66] width 162 height 8
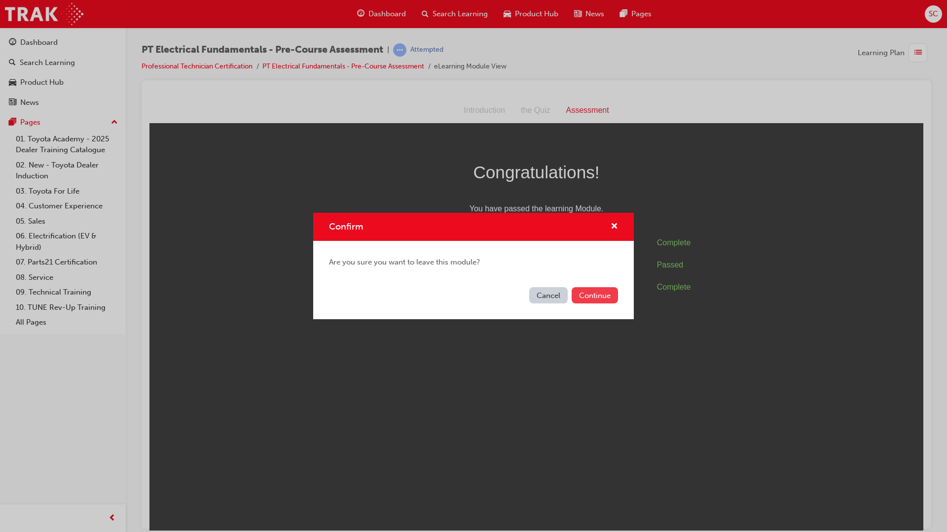
click at [598, 291] on button "Continue" at bounding box center [594, 295] width 46 height 16
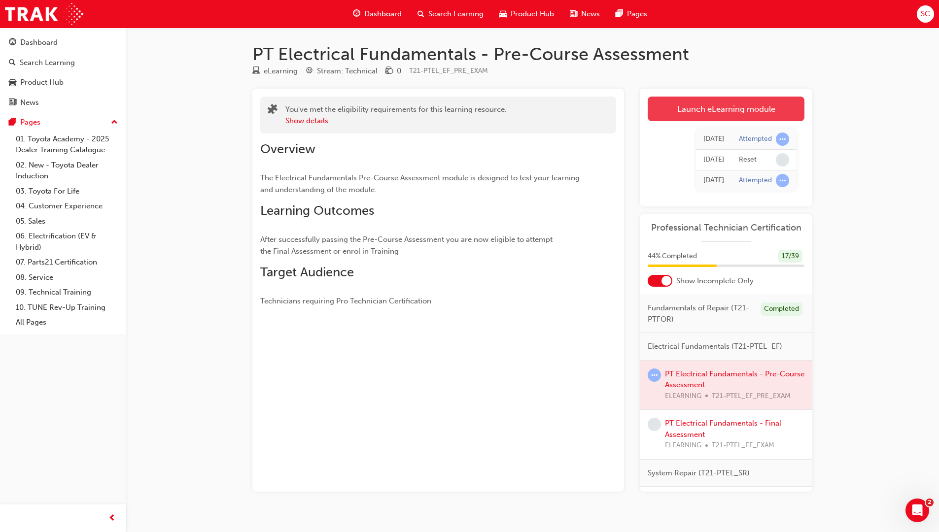
click at [731, 107] on link "Launch eLearning module" at bounding box center [726, 109] width 157 height 25
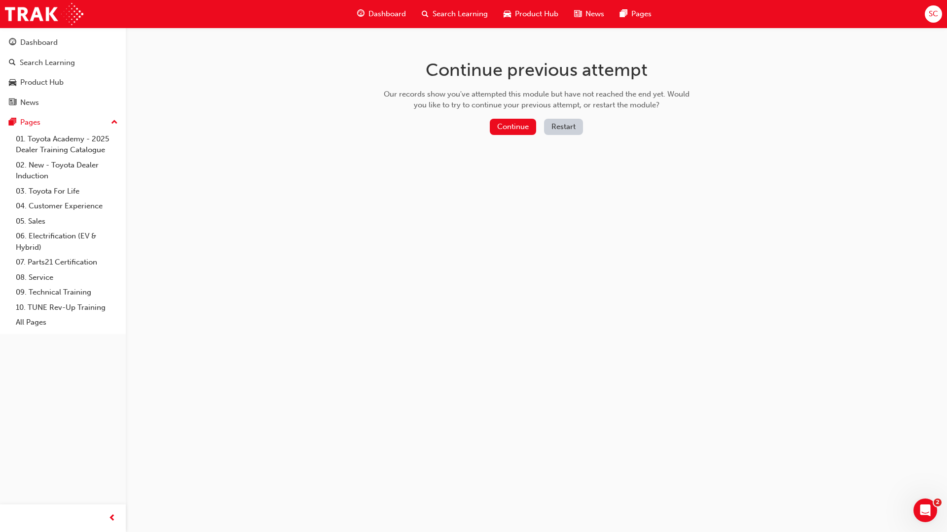
click at [564, 123] on button "Restart" at bounding box center [563, 127] width 39 height 16
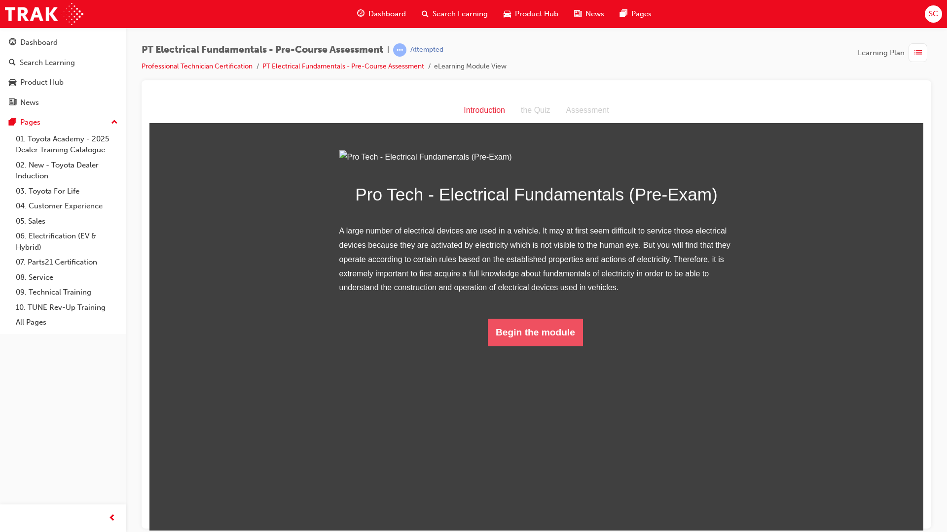
click at [545, 346] on button "Begin the module" at bounding box center [535, 332] width 95 height 28
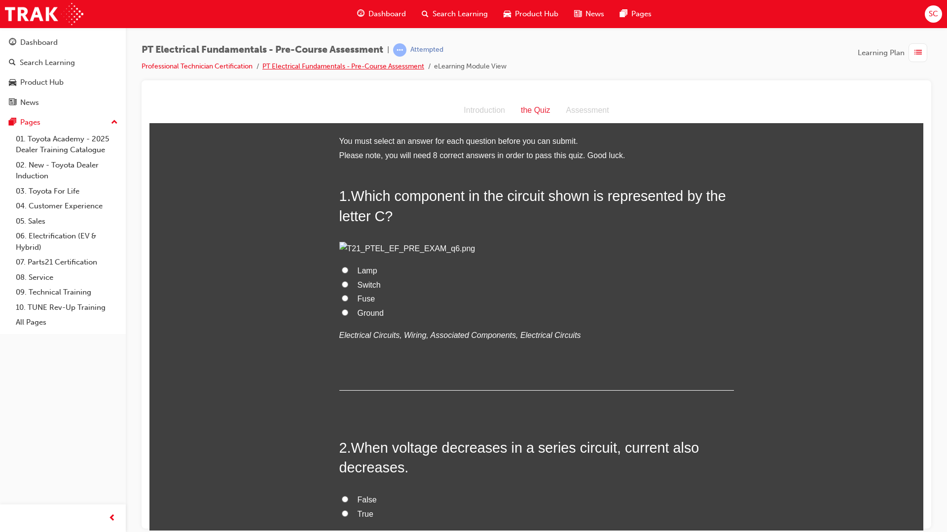
click at [322, 70] on link "PT Electrical Fundamentals - Pre-Course Assessment" at bounding box center [343, 66] width 162 height 8
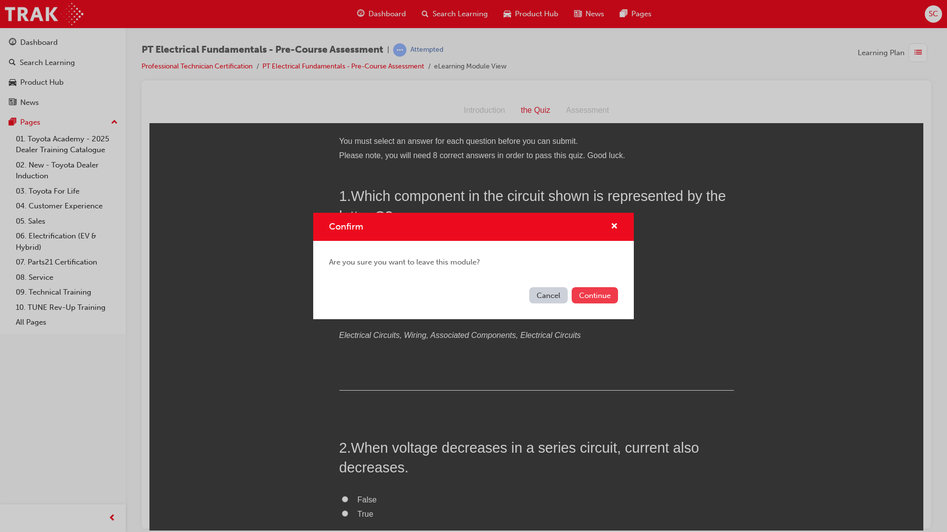
click at [593, 294] on button "Continue" at bounding box center [594, 295] width 46 height 16
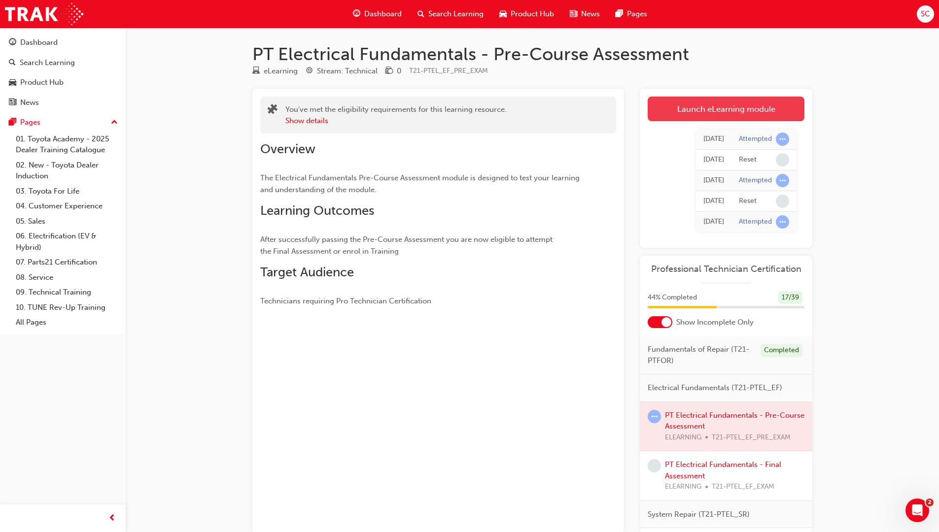
click at [720, 109] on link "Launch eLearning module" at bounding box center [726, 109] width 157 height 25
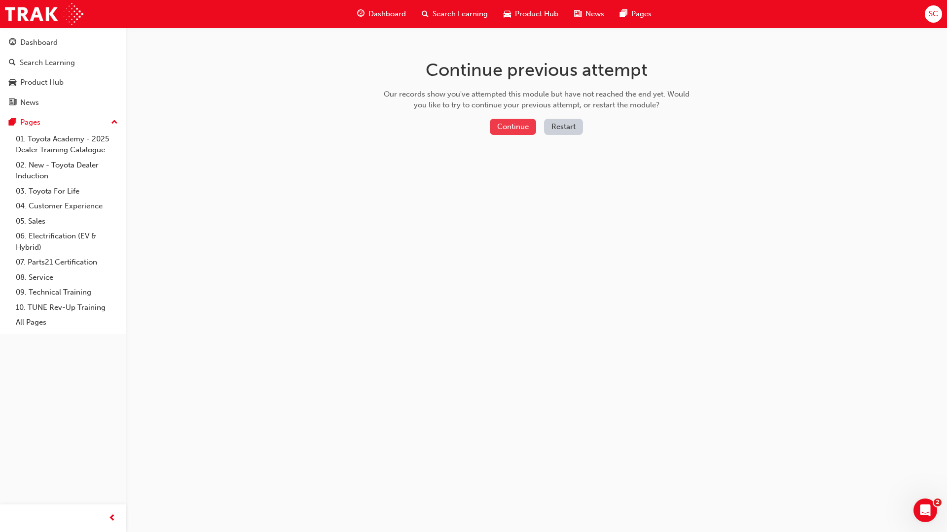
click at [508, 131] on button "Continue" at bounding box center [513, 127] width 46 height 16
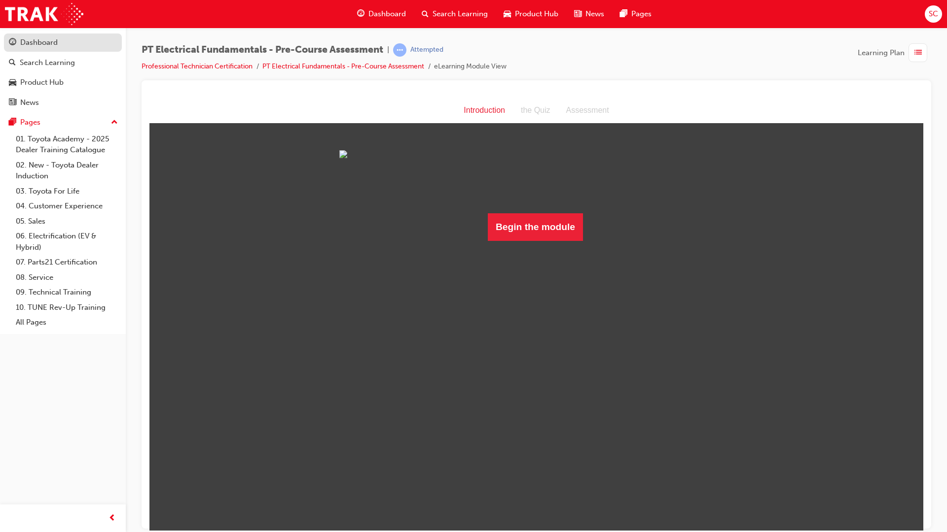
click at [62, 38] on div "Dashboard" at bounding box center [63, 42] width 108 height 12
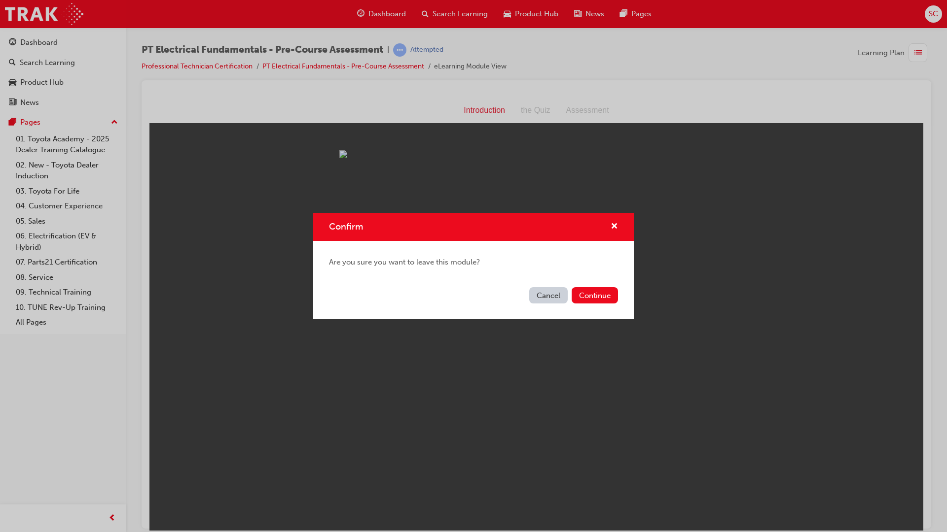
click at [534, 298] on button "Cancel" at bounding box center [548, 295] width 38 height 16
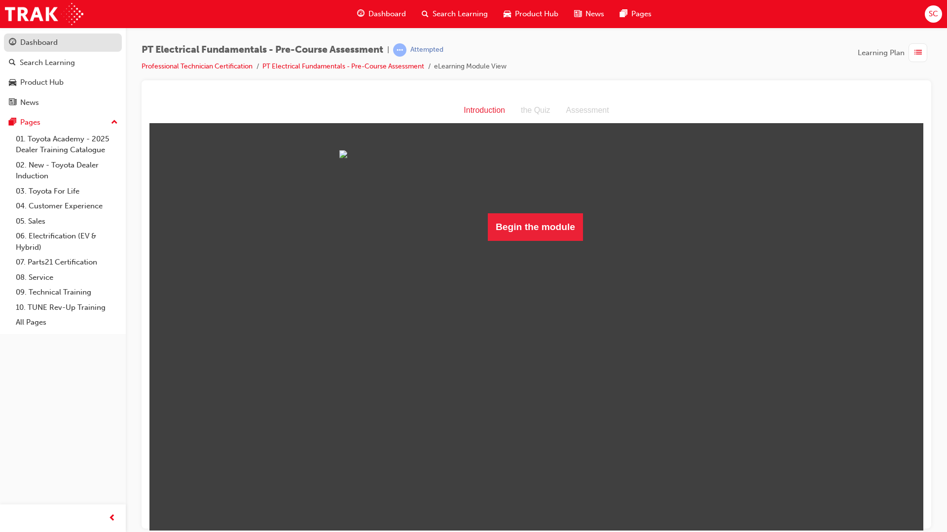
click at [42, 49] on link "Dashboard" at bounding box center [63, 43] width 118 height 18
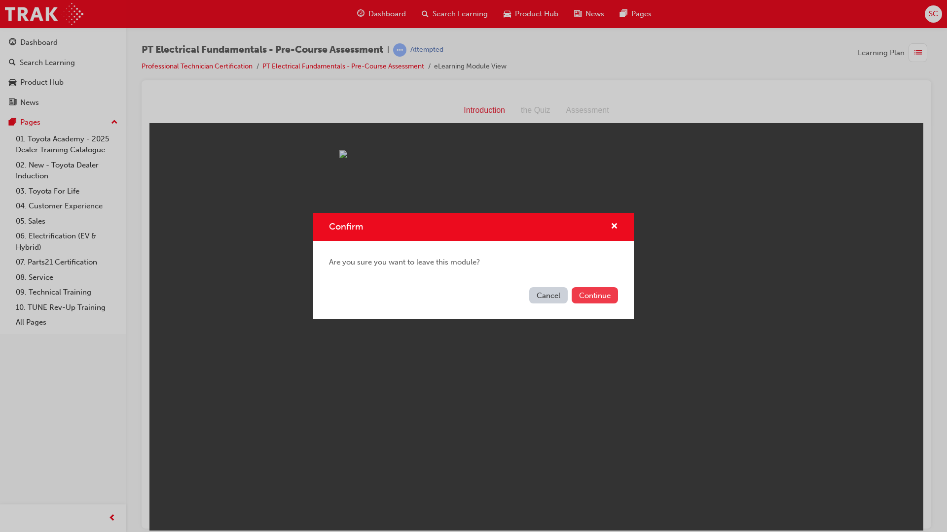
click at [604, 298] on button "Continue" at bounding box center [594, 295] width 46 height 16
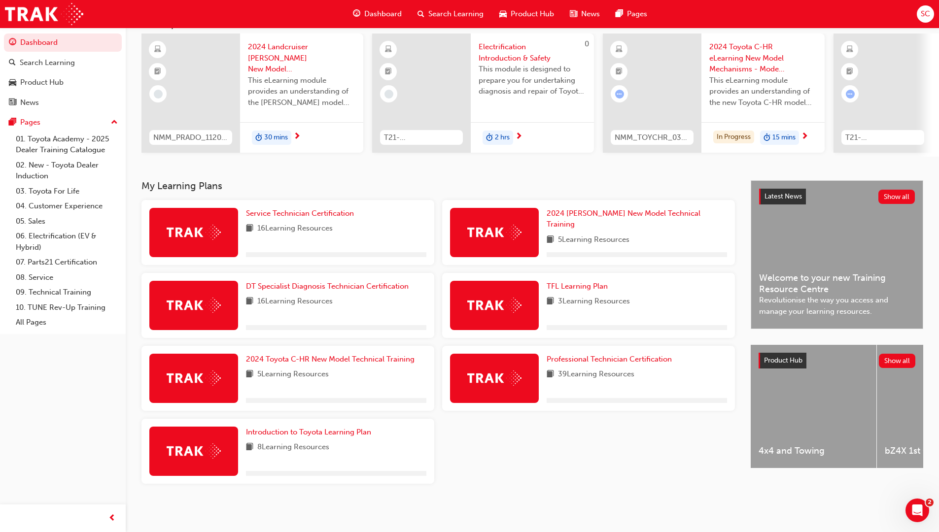
scroll to position [74, 0]
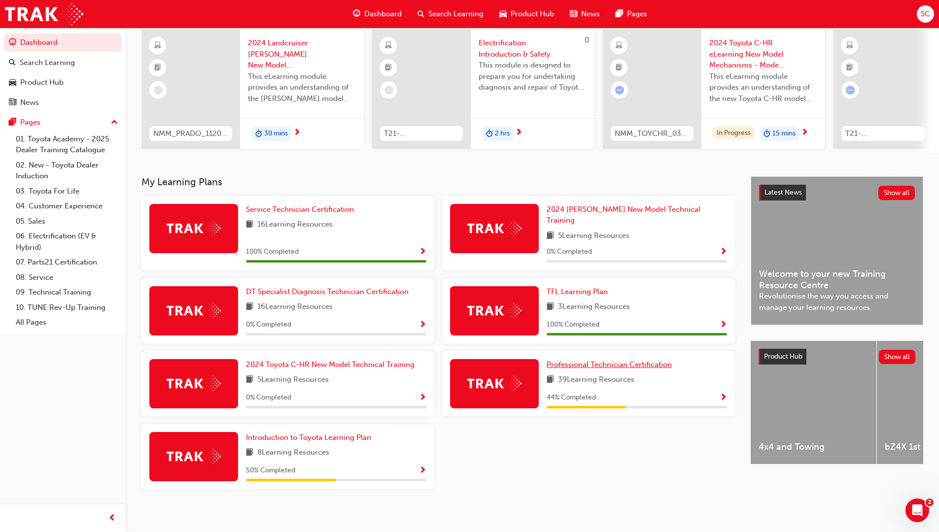
click at [583, 364] on link "Professional Technician Certification" at bounding box center [611, 364] width 129 height 11
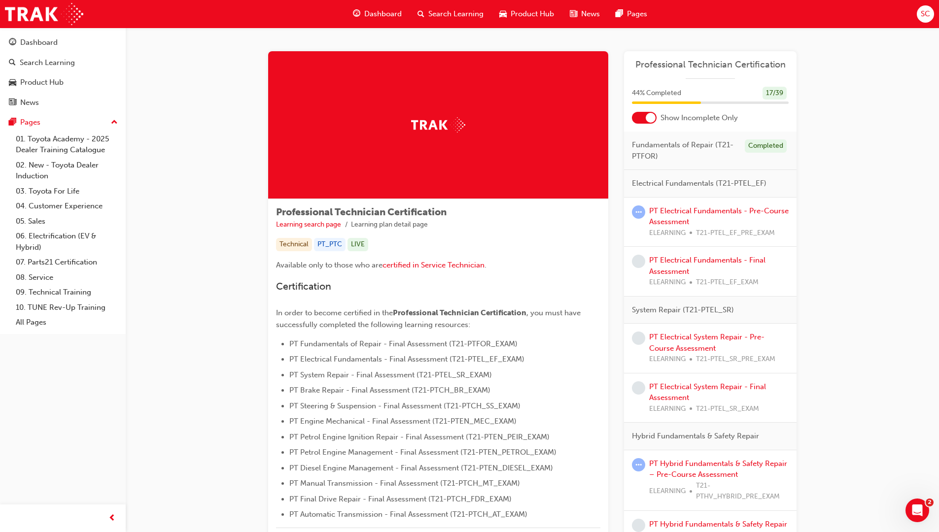
click at [647, 123] on div at bounding box center [644, 118] width 25 height 12
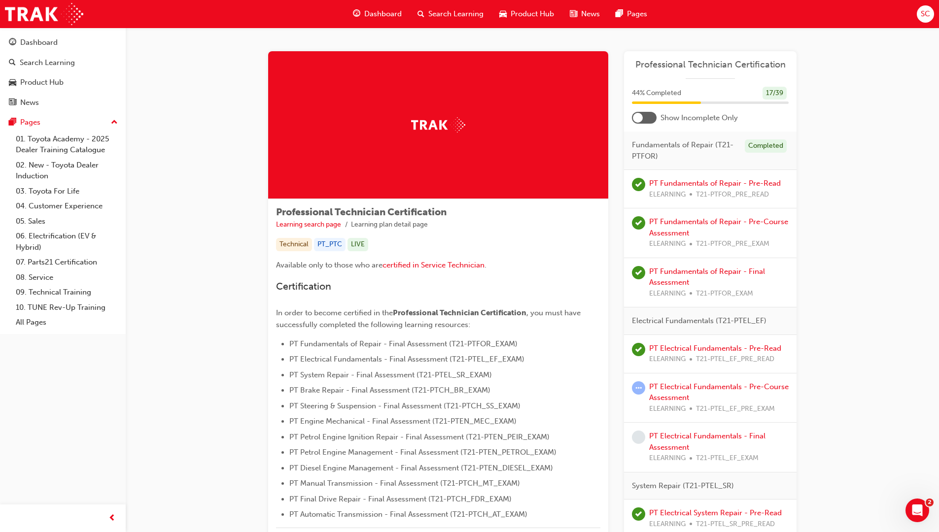
click at [642, 116] on div at bounding box center [638, 118] width 10 height 10
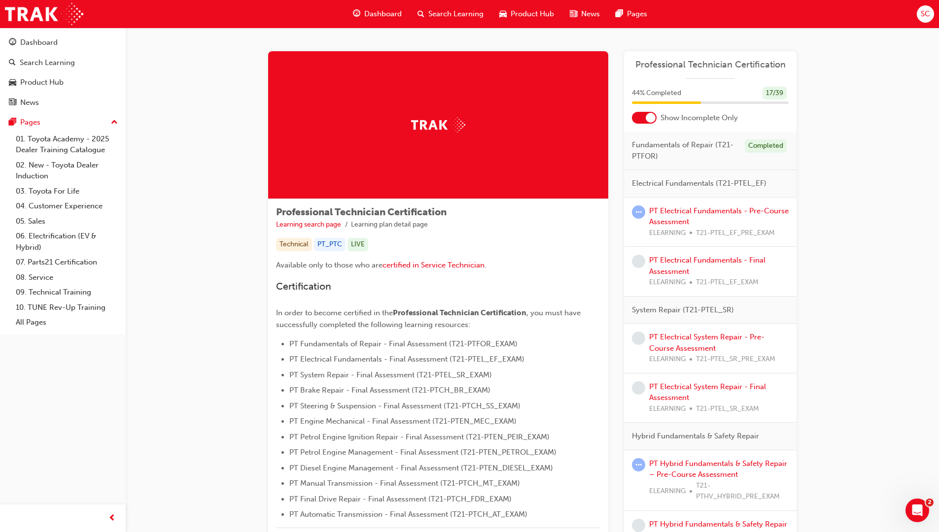
click at [645, 114] on div at bounding box center [644, 118] width 25 height 12
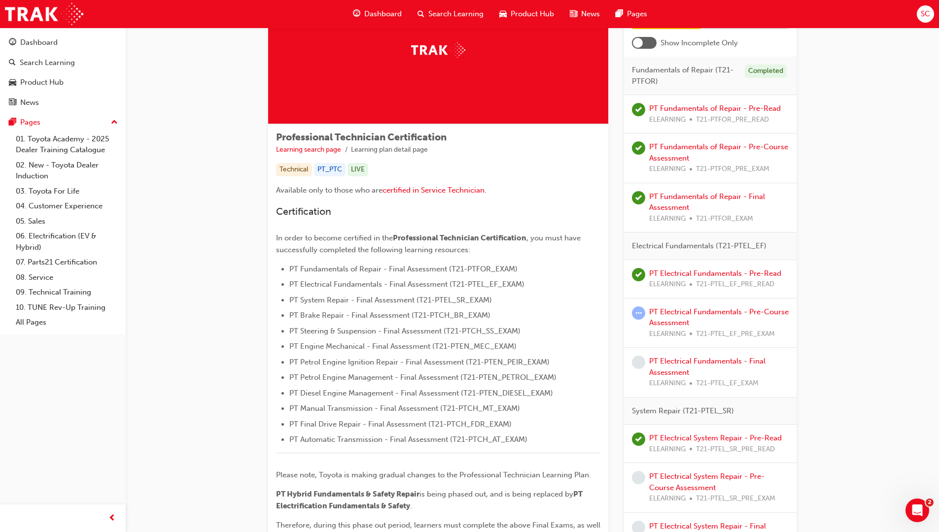
scroll to position [99, 0]
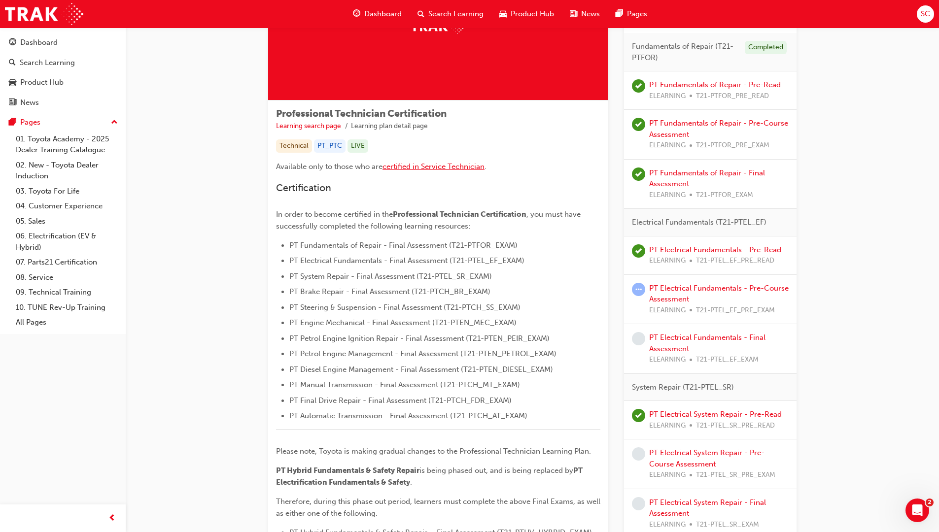
click at [437, 168] on span "certified in Service Technician" at bounding box center [434, 166] width 102 height 9
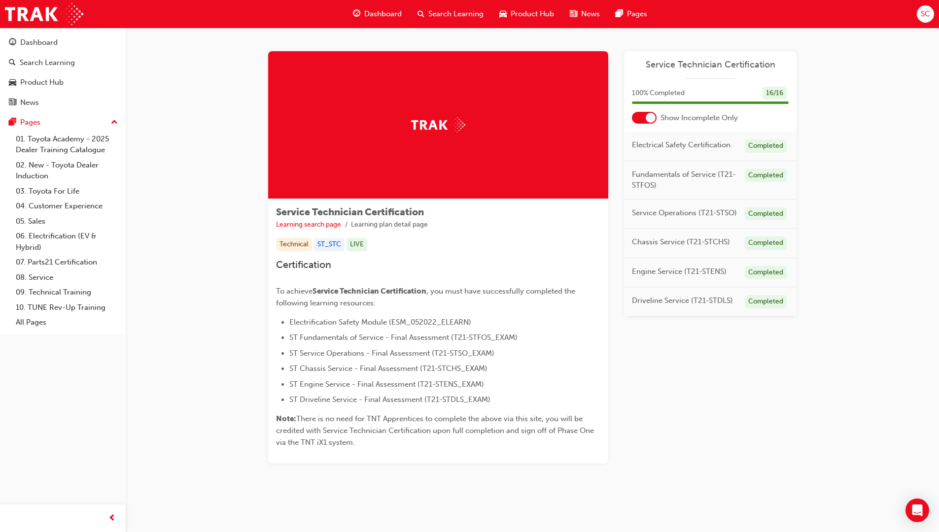
click at [653, 121] on div at bounding box center [651, 118] width 10 height 10
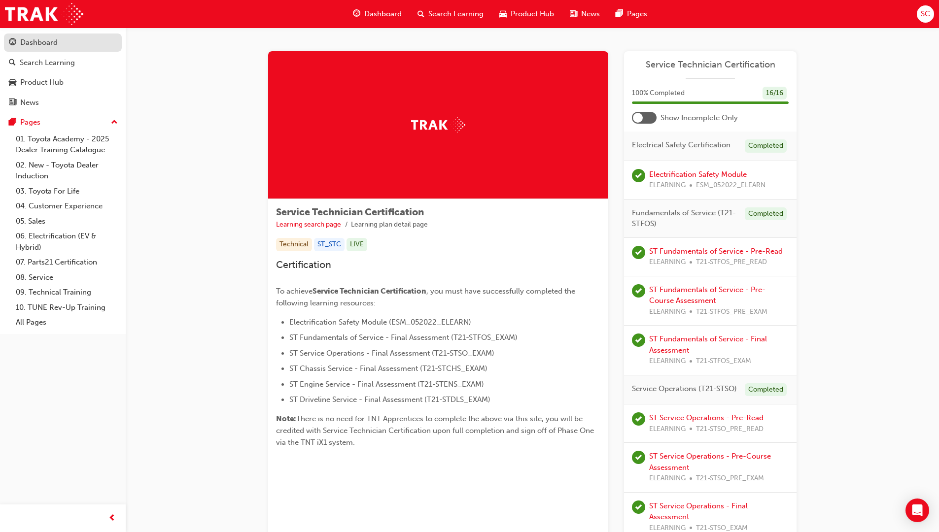
click at [40, 36] on div "Dashboard" at bounding box center [63, 42] width 108 height 12
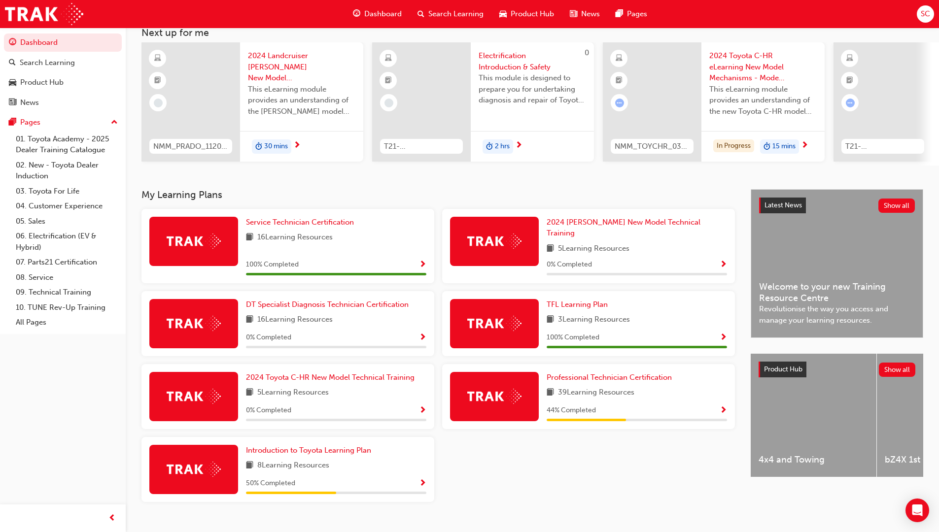
scroll to position [74, 0]
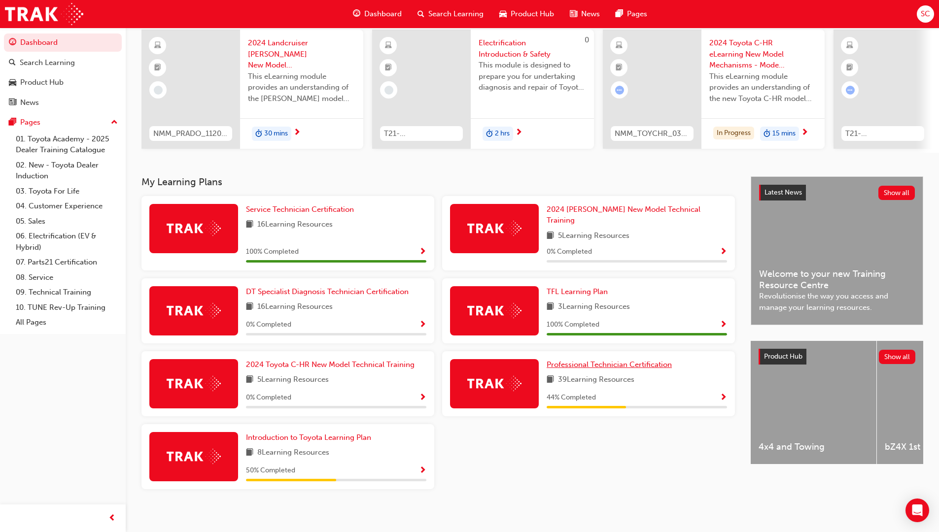
click at [595, 360] on span "Professional Technician Certification" at bounding box center [609, 364] width 125 height 9
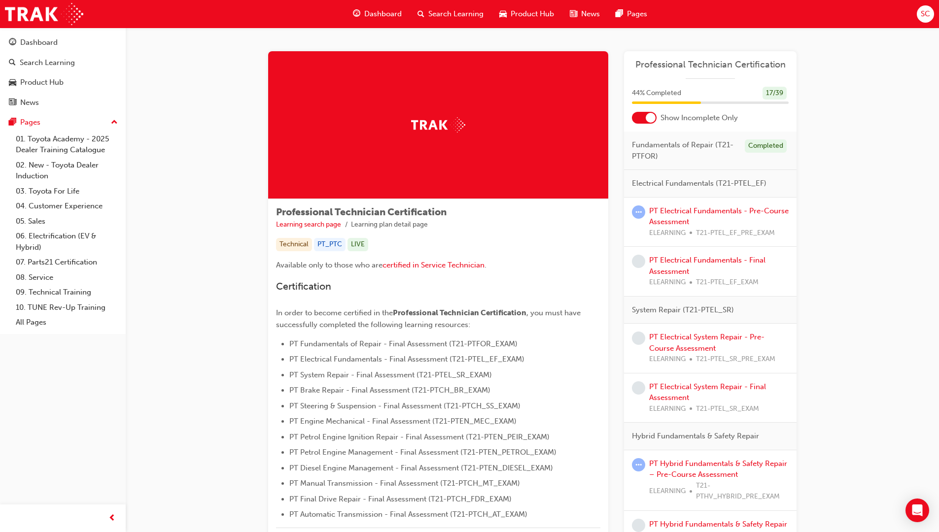
click at [647, 116] on div at bounding box center [651, 118] width 10 height 10
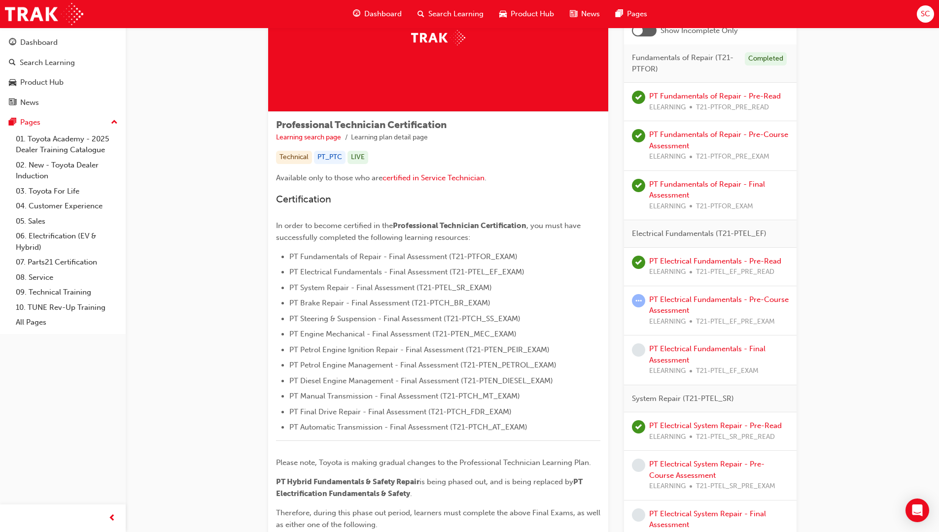
scroll to position [148, 0]
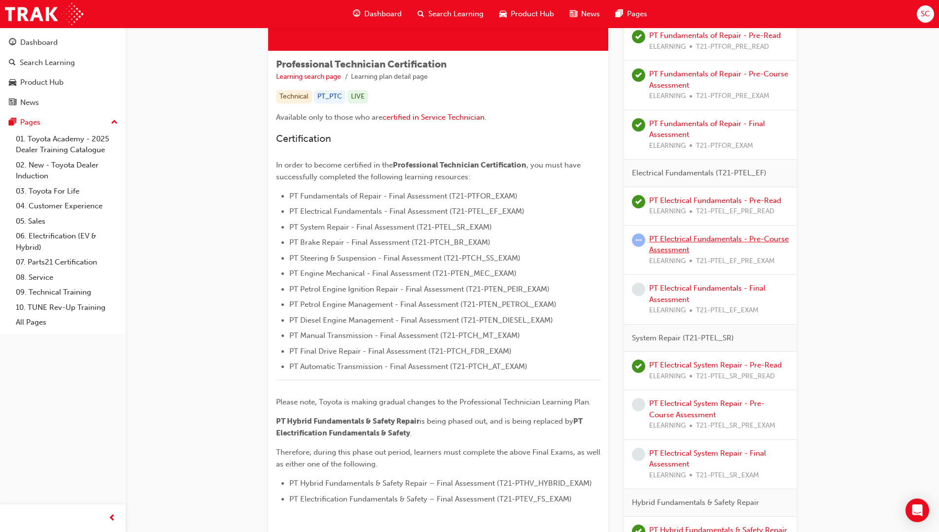
click at [768, 240] on link "PT Electrical Fundamentals - Pre-Course Assessment" at bounding box center [719, 245] width 140 height 20
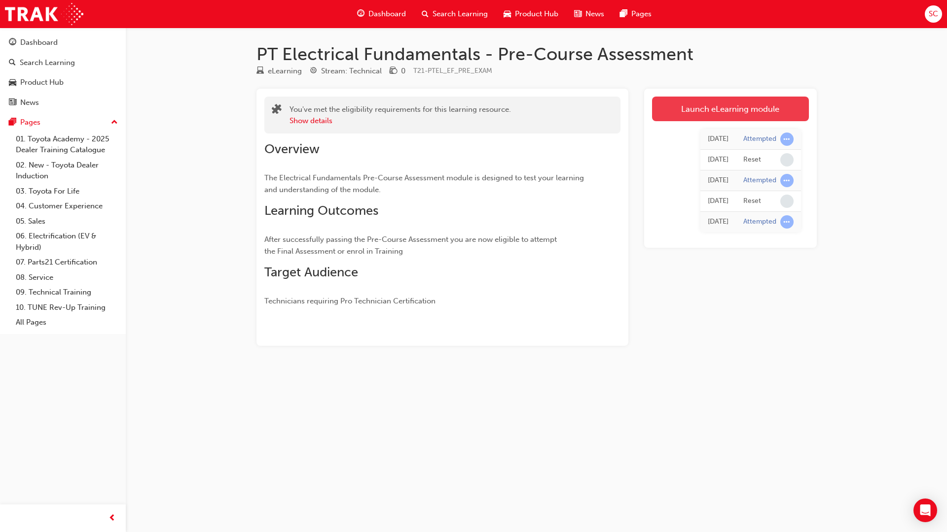
click at [763, 107] on link "Launch eLearning module" at bounding box center [730, 109] width 157 height 25
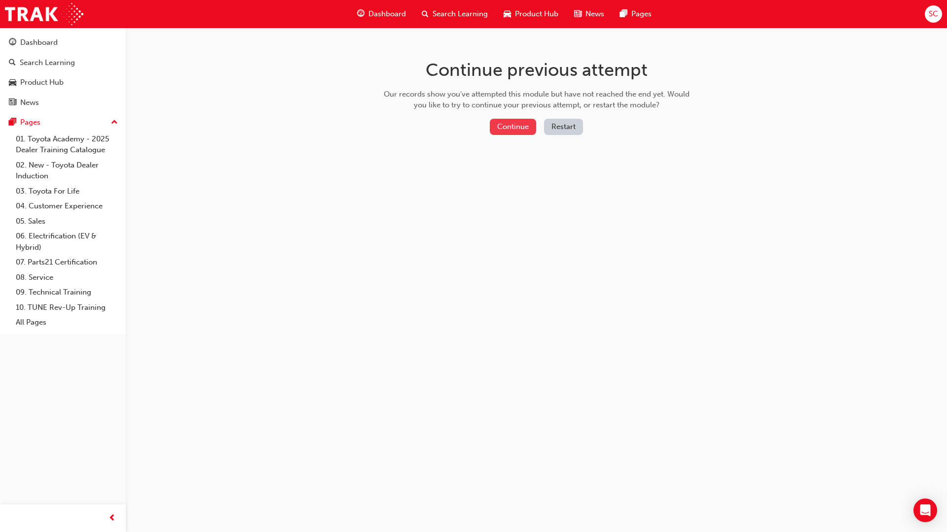
click at [521, 133] on button "Continue" at bounding box center [513, 127] width 46 height 16
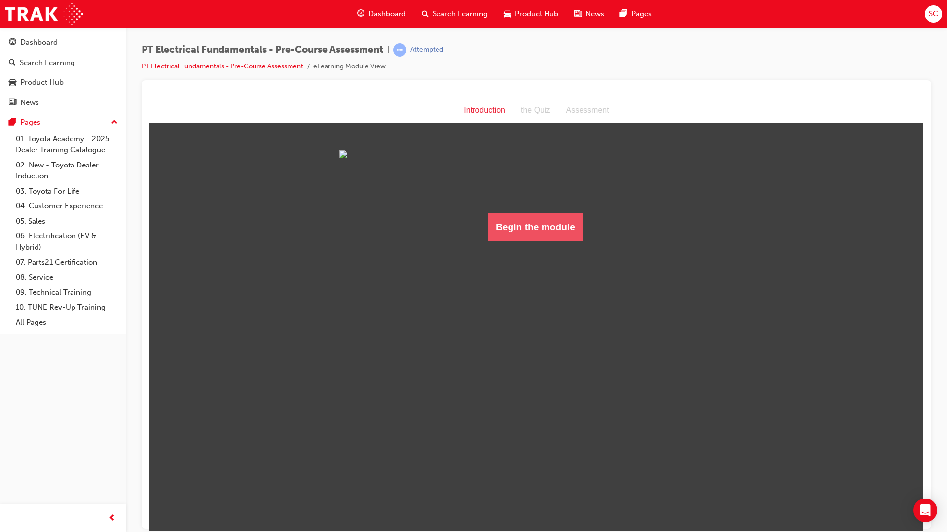
click at [530, 241] on button "Begin the module" at bounding box center [535, 227] width 95 height 28
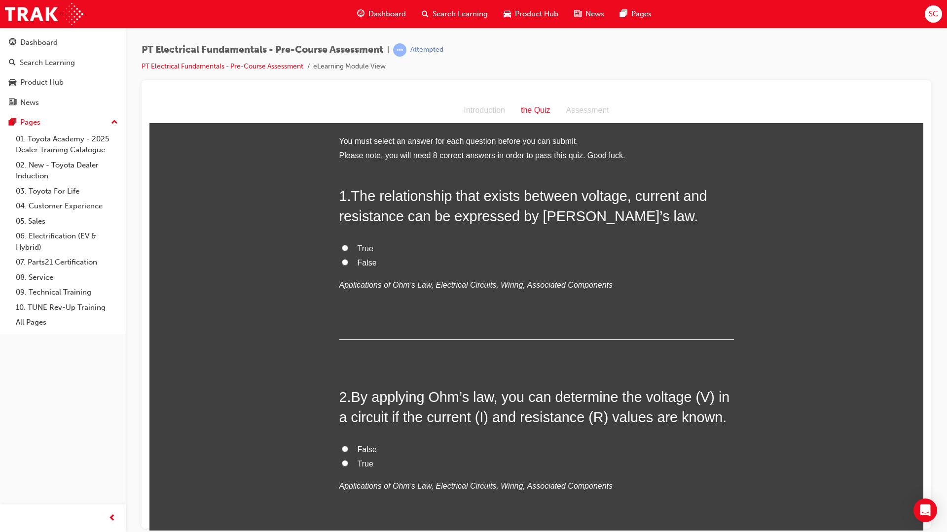
click at [344, 252] on label "True" at bounding box center [536, 249] width 394 height 14
click at [344, 251] on input "True" at bounding box center [345, 248] width 6 height 6
radio input "true"
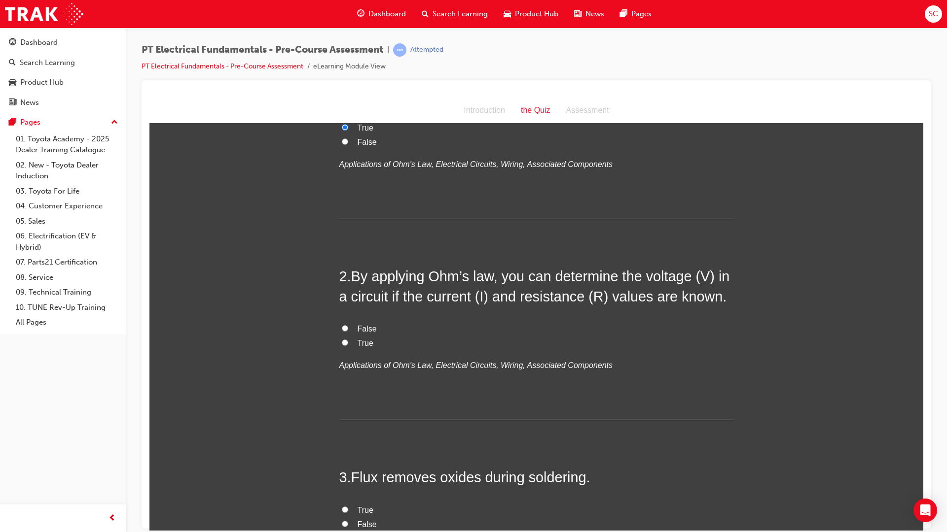
scroll to position [148, 0]
